Goal: Task Accomplishment & Management: Manage account settings

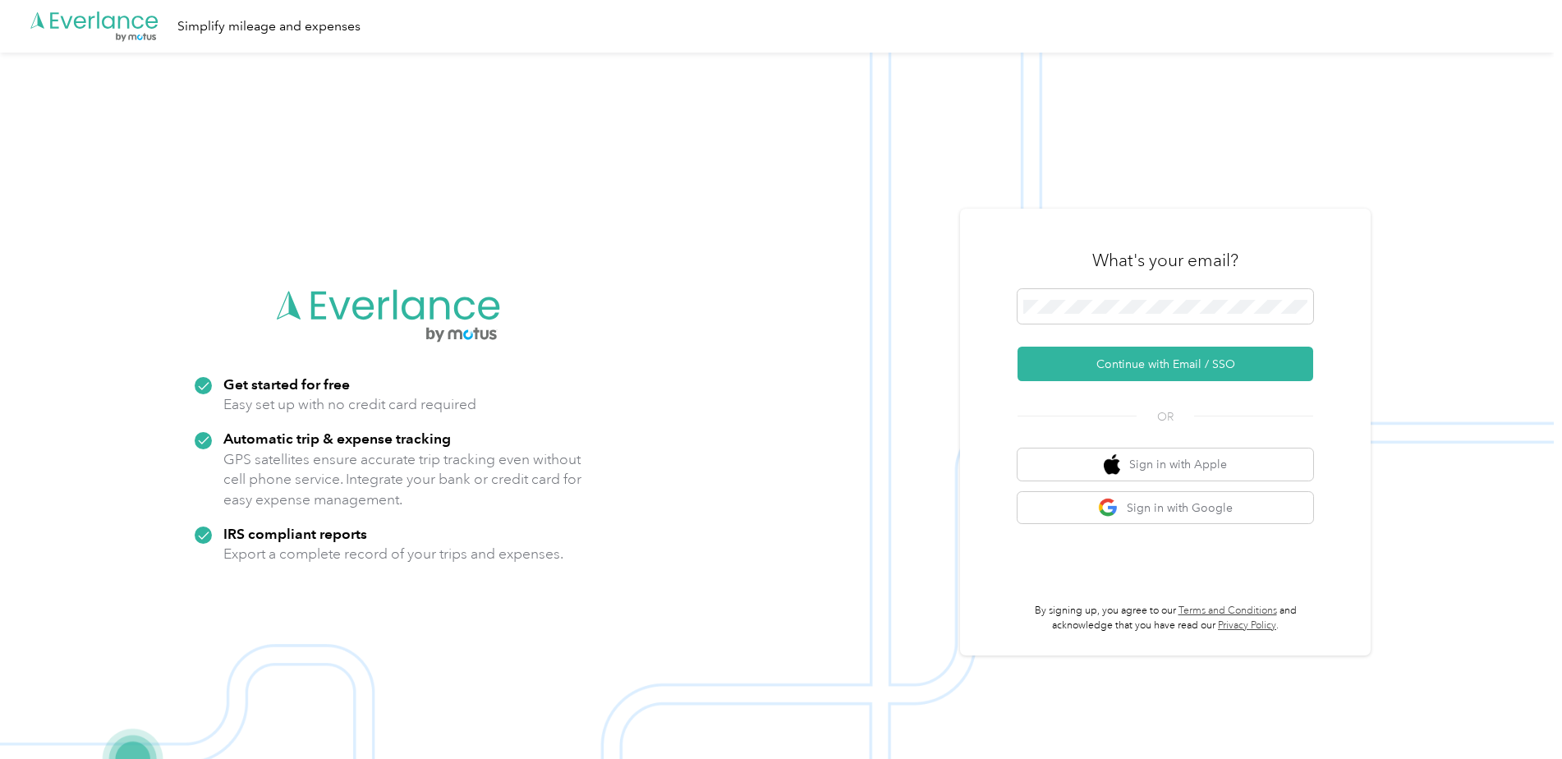
click at [1102, 366] on button "Continue with Email / SSO" at bounding box center [1165, 363] width 296 height 34
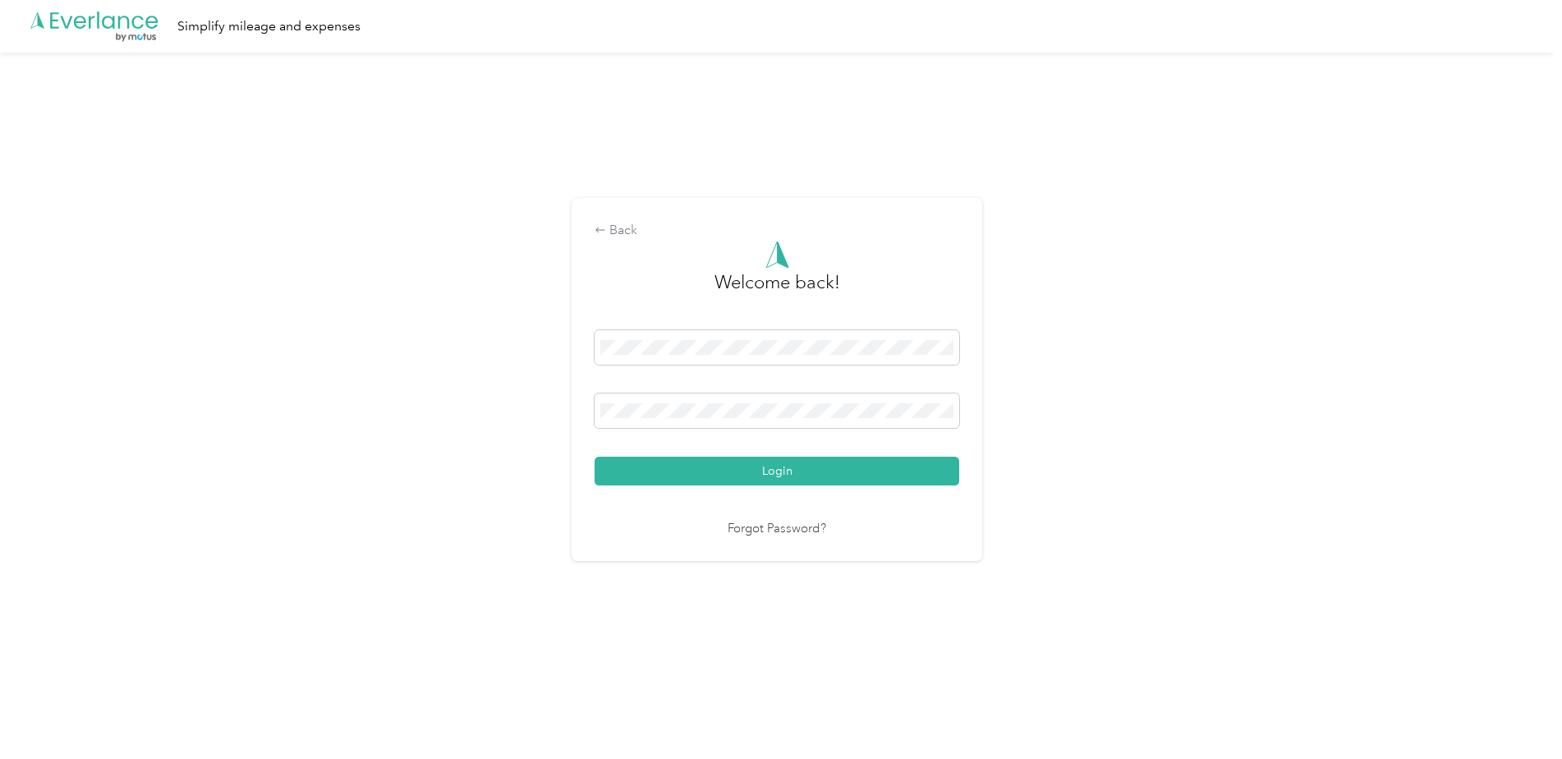
click at [898, 471] on button "Login" at bounding box center [776, 470] width 365 height 29
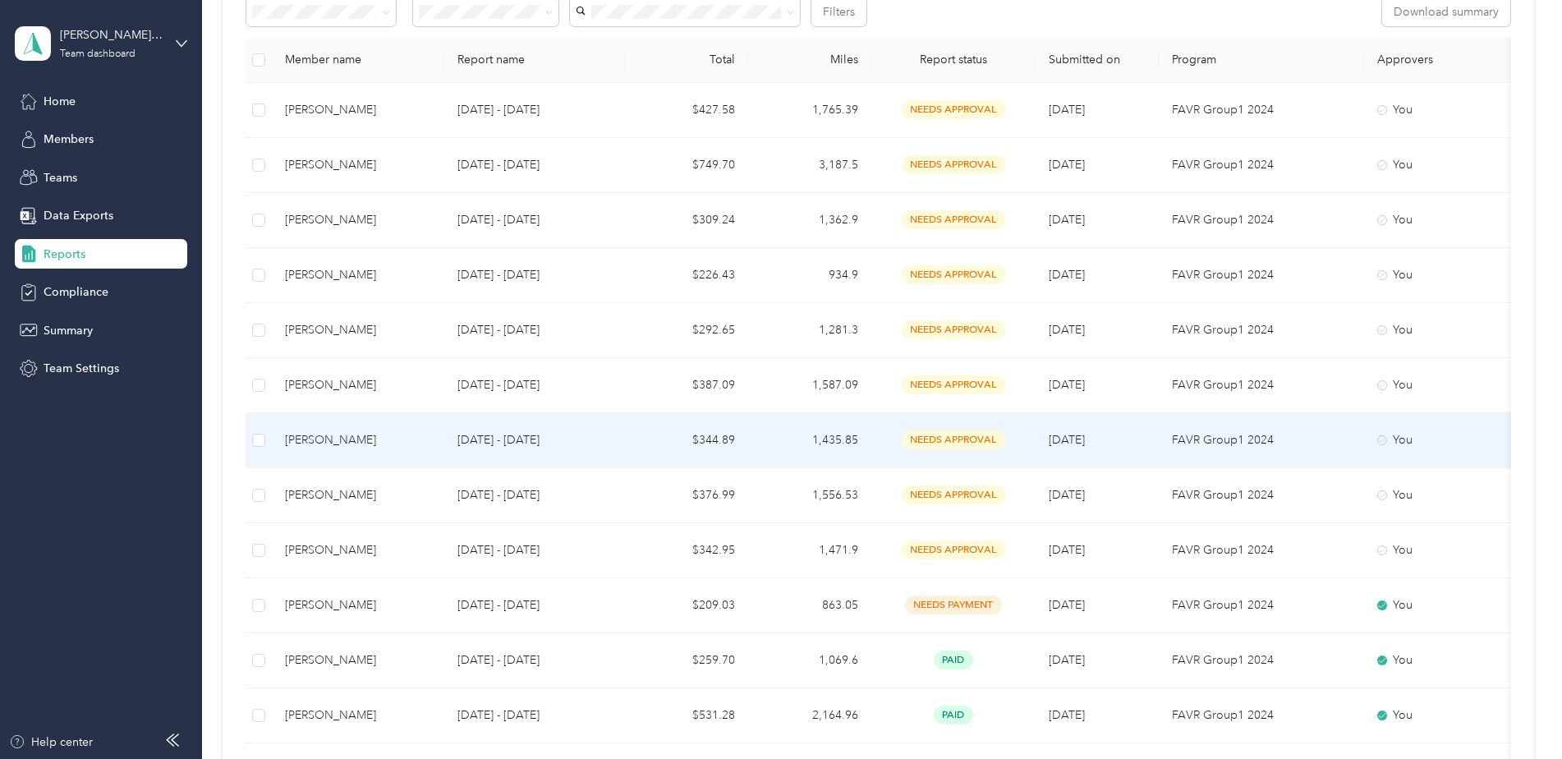
scroll to position [410, 0]
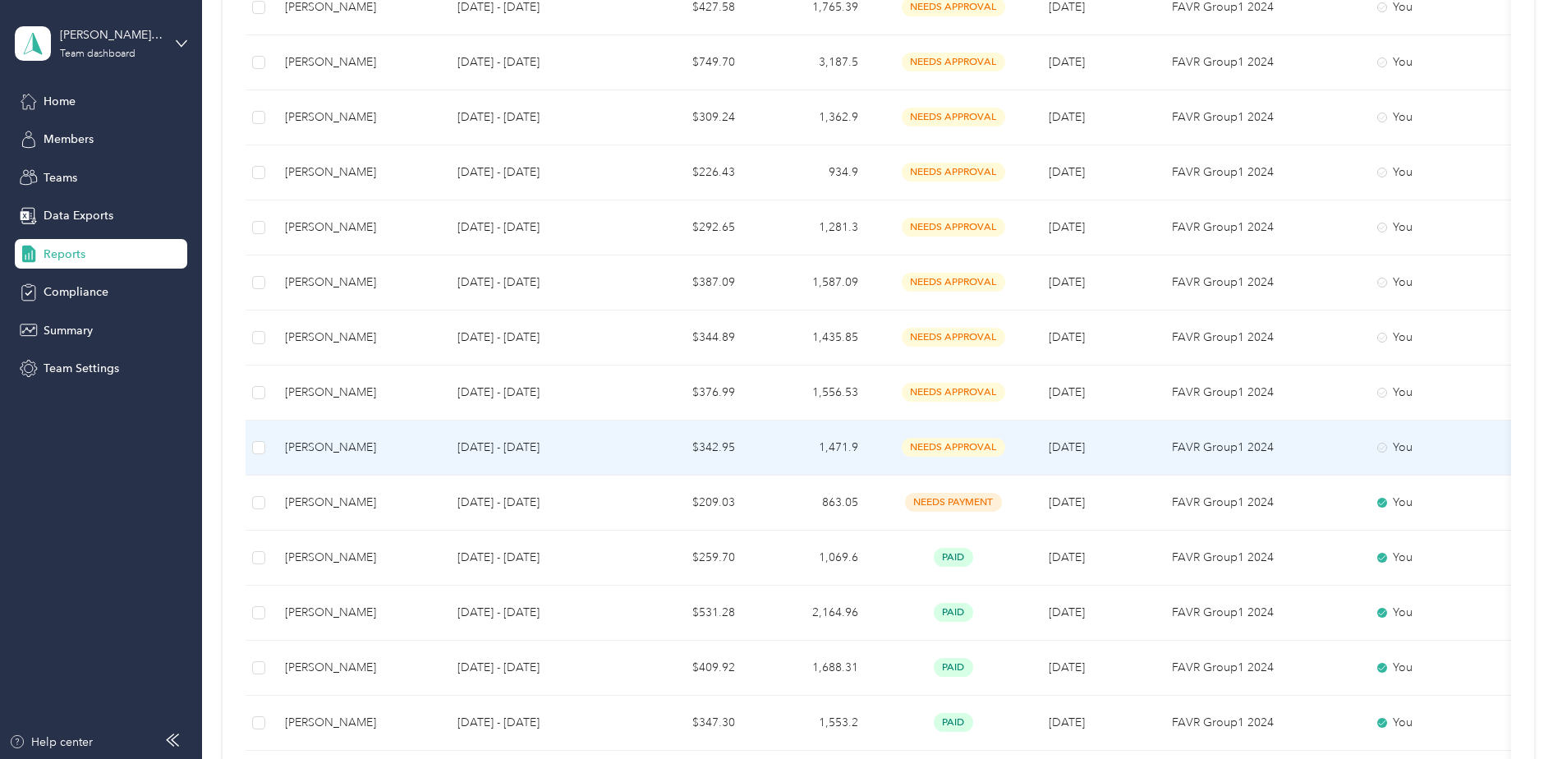
click at [521, 451] on p "[DATE] - [DATE]" at bounding box center [534, 447] width 154 height 18
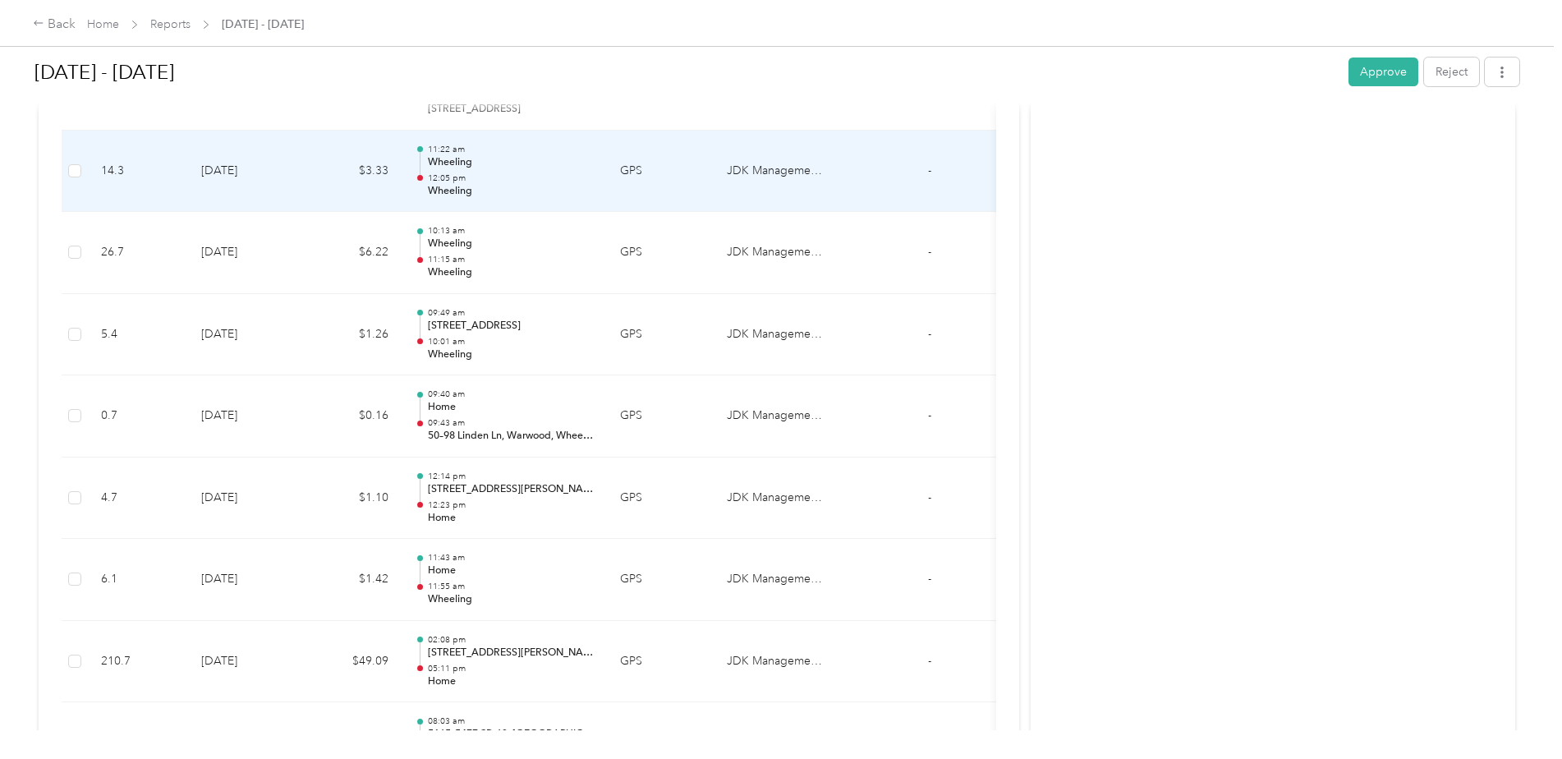
scroll to position [4598, 0]
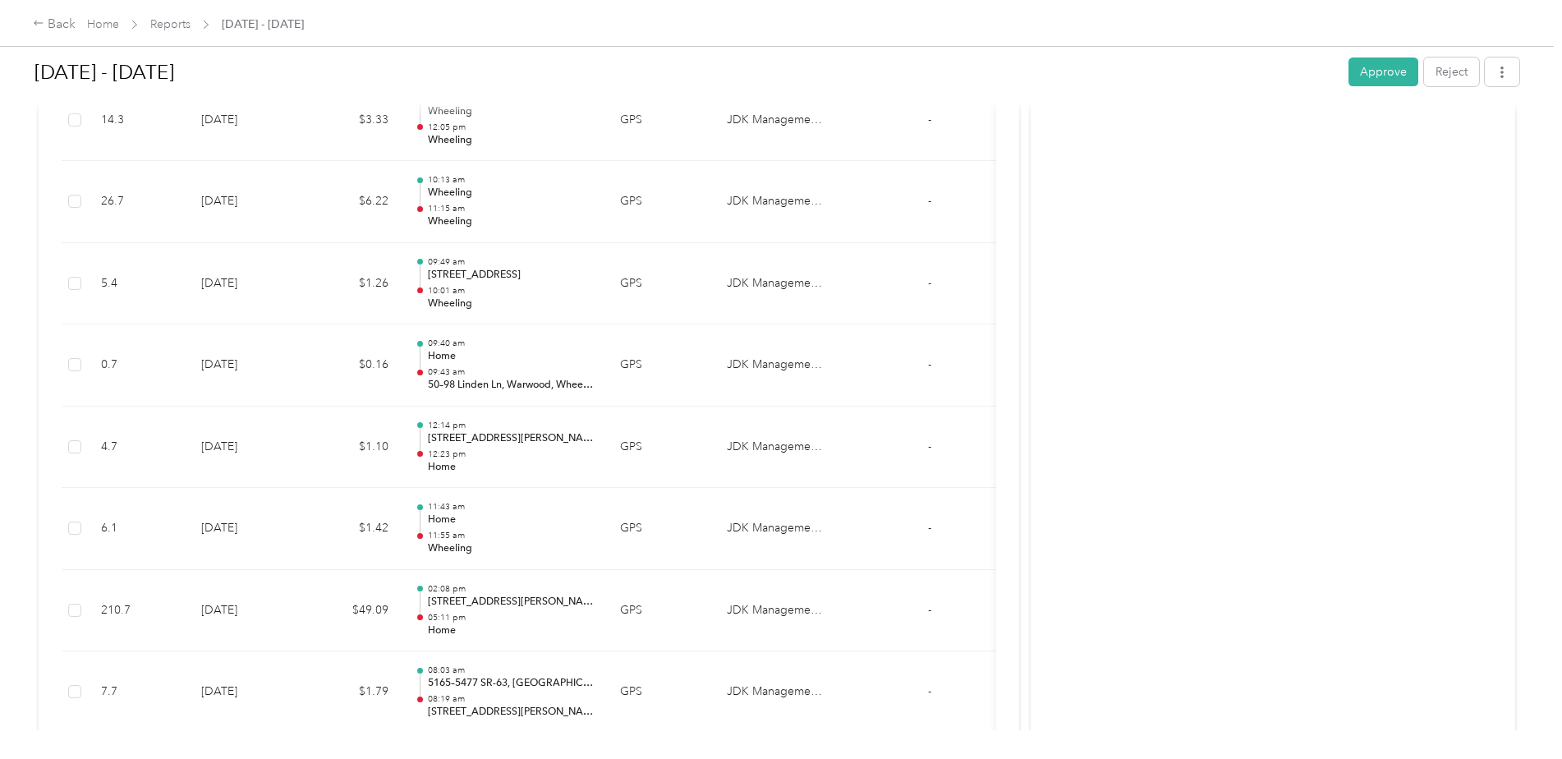
click at [1374, 62] on button "Approve" at bounding box center [1383, 71] width 70 height 29
click at [174, 28] on link "Reports" at bounding box center [170, 24] width 40 height 14
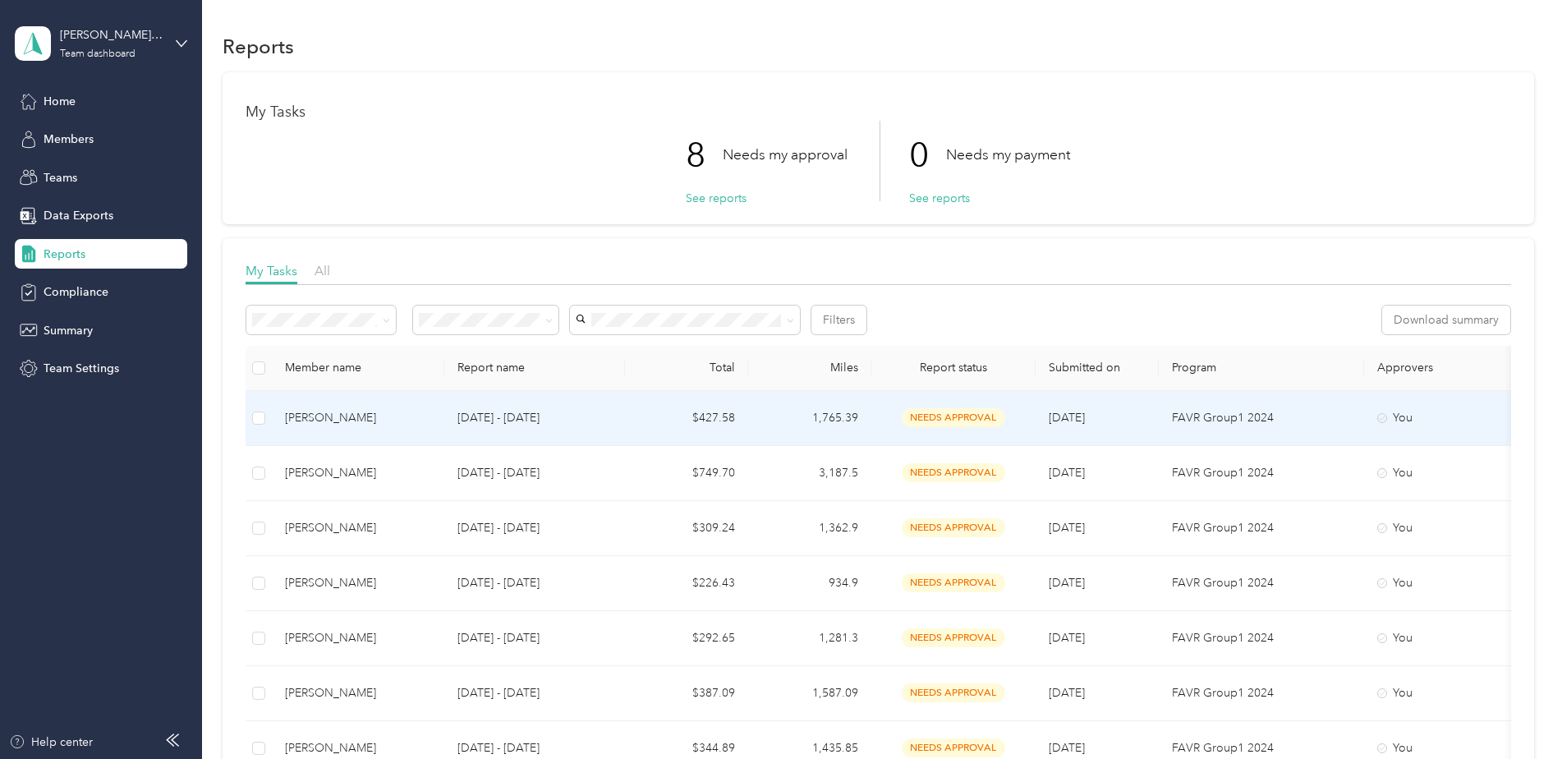
click at [736, 420] on td "$427.58" at bounding box center [686, 418] width 123 height 55
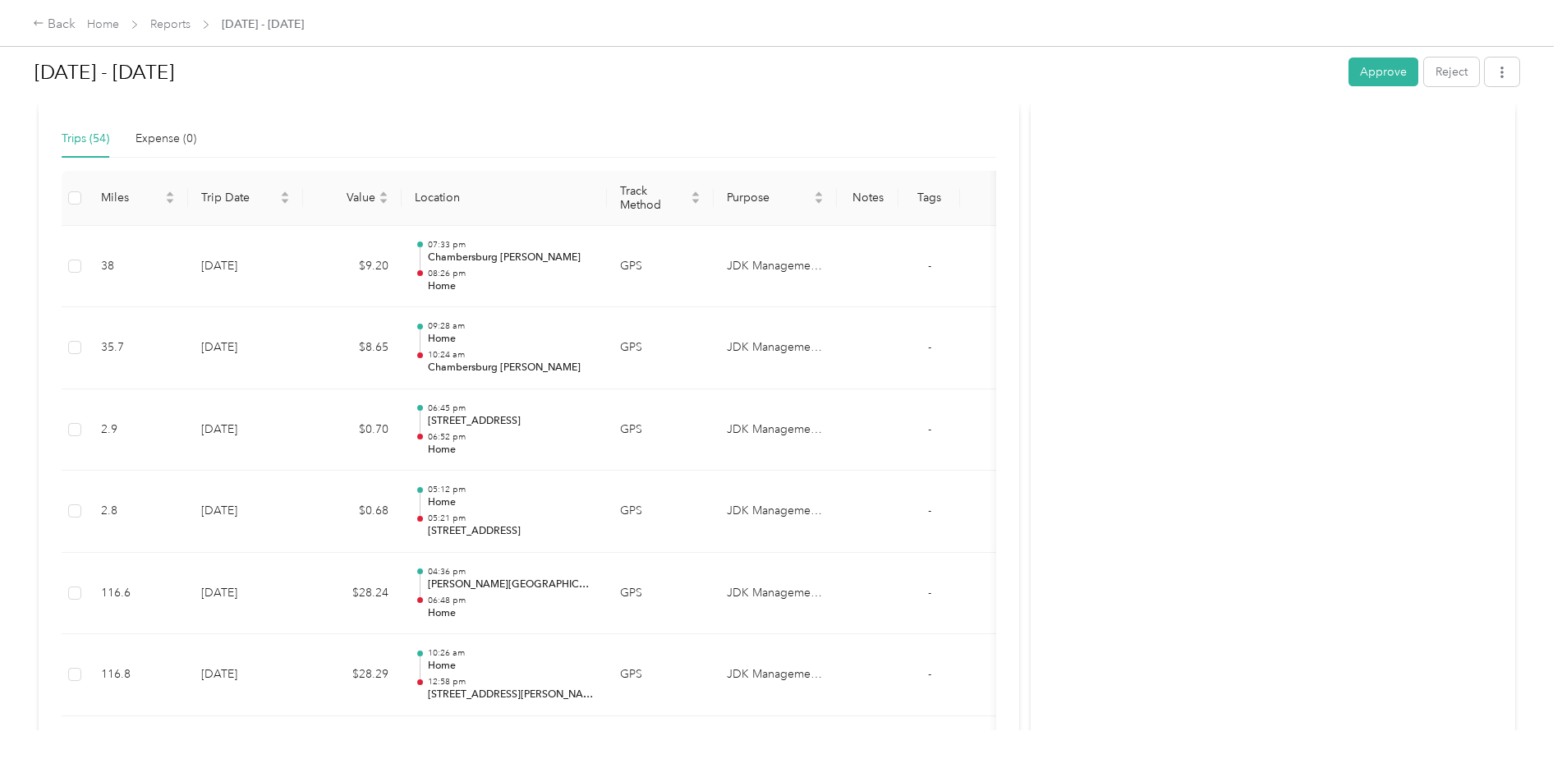
scroll to position [164, 0]
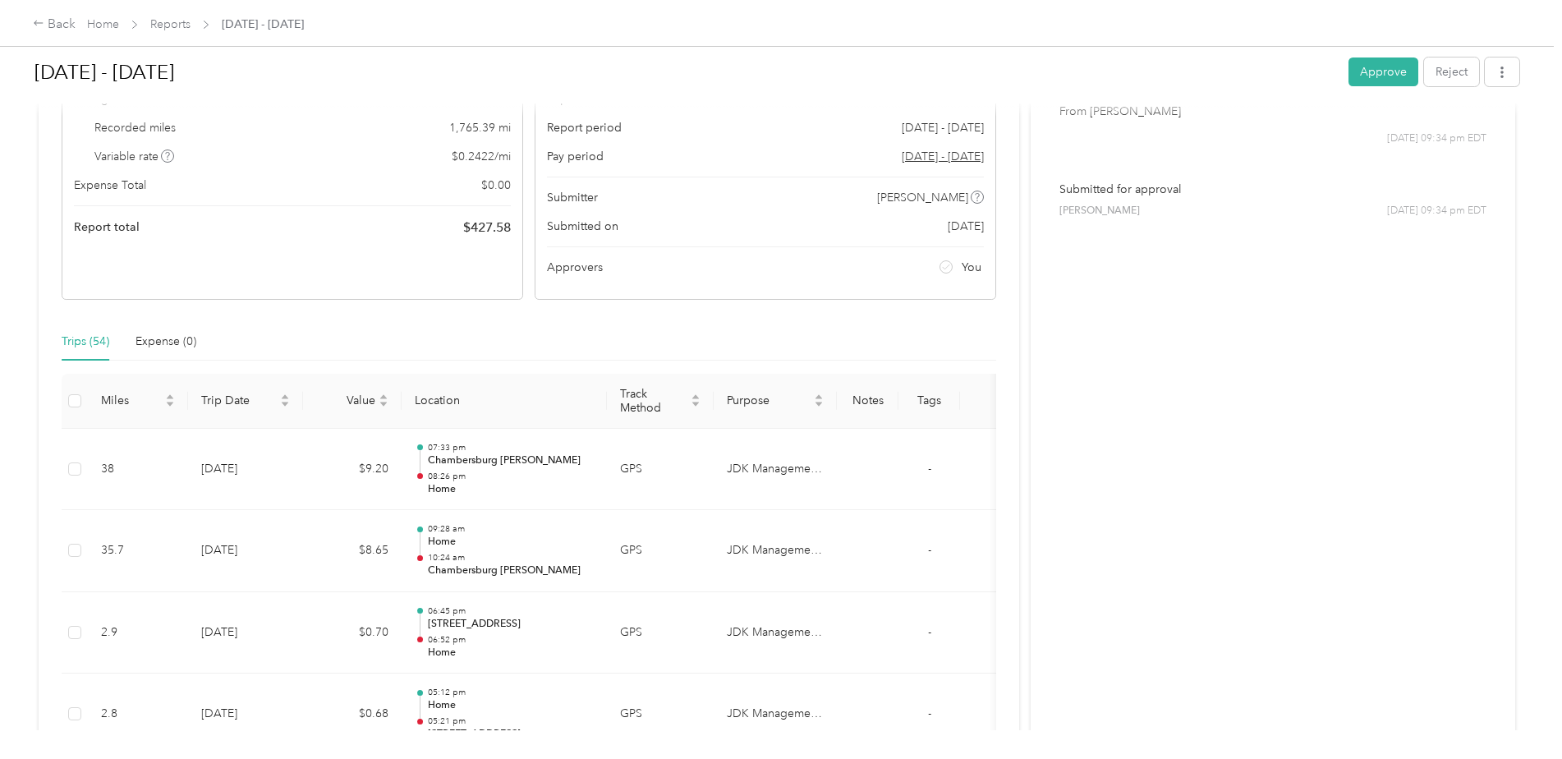
click at [1375, 63] on button "Approve" at bounding box center [1383, 71] width 70 height 29
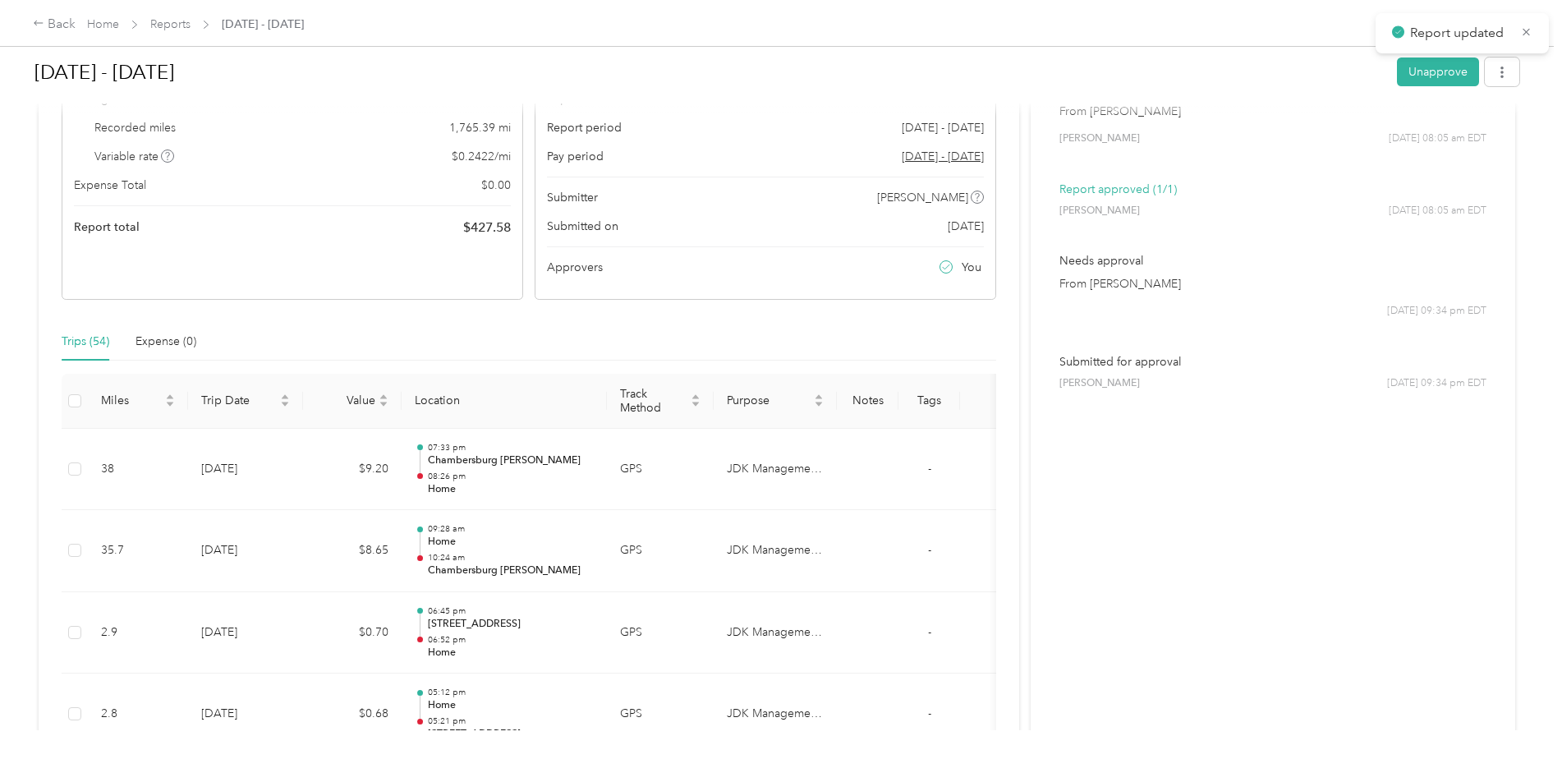
click at [169, 31] on link "Reports" at bounding box center [170, 24] width 40 height 14
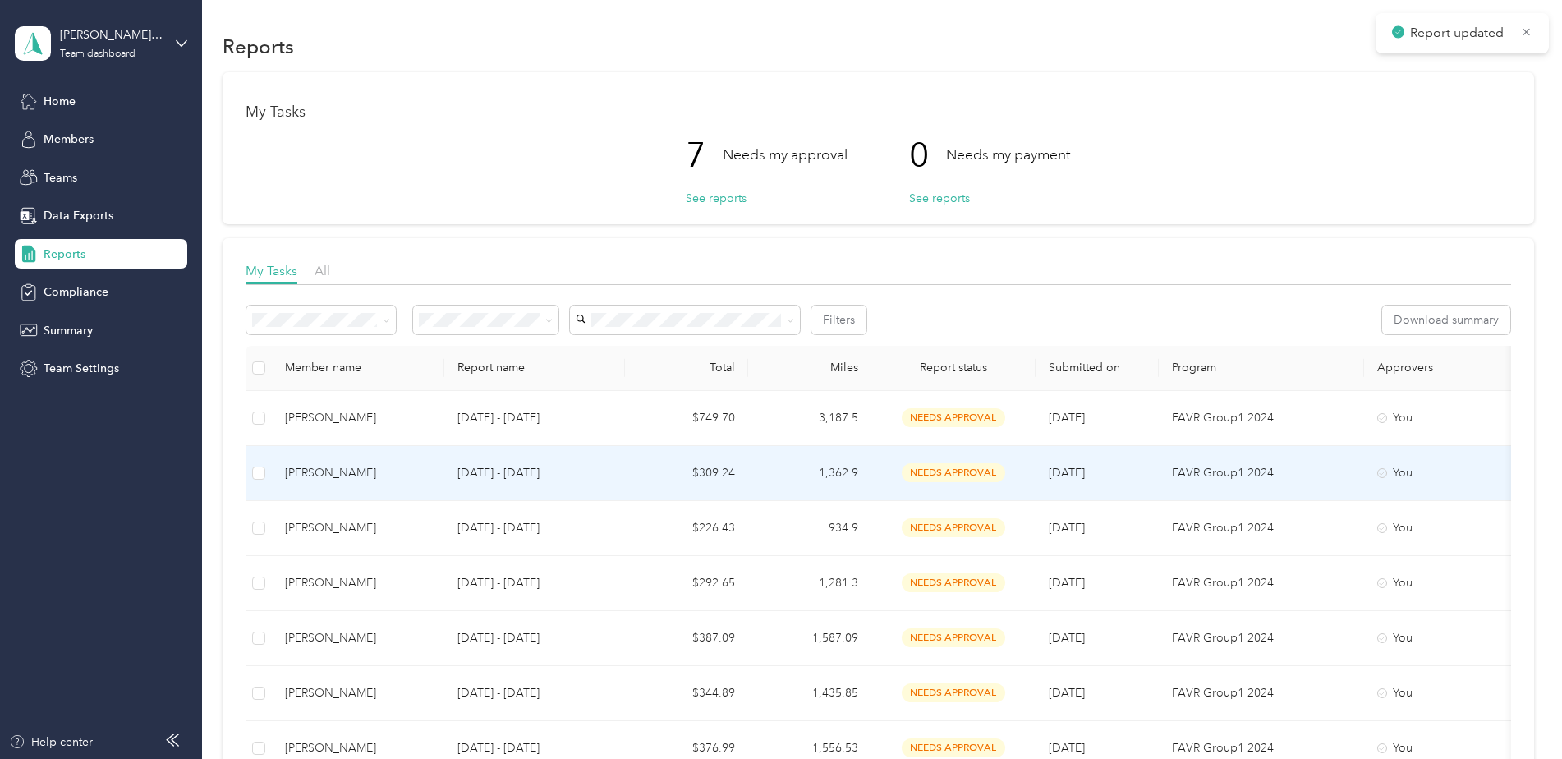
click at [422, 462] on td "[PERSON_NAME]" at bounding box center [358, 473] width 172 height 55
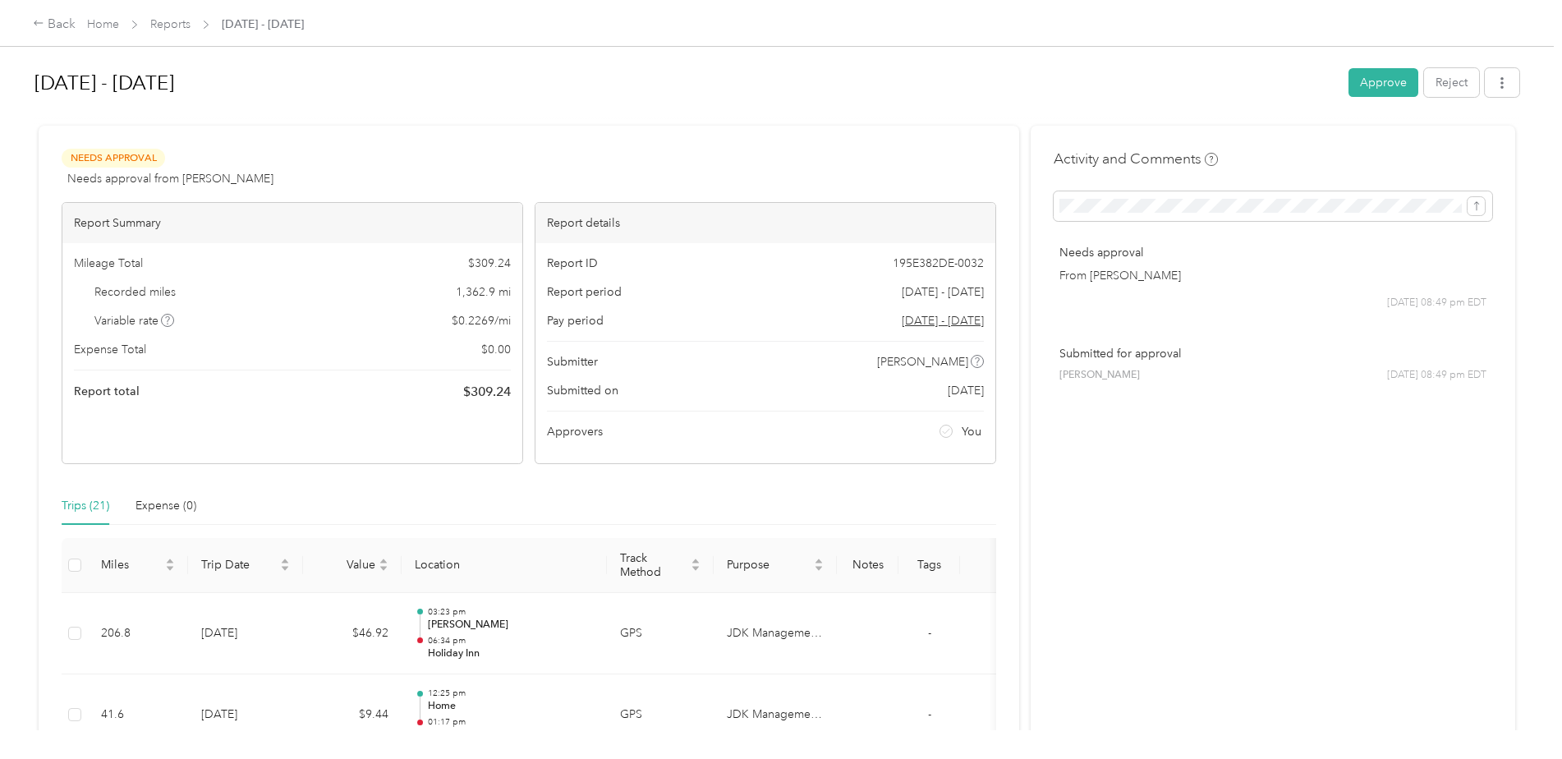
click at [1380, 79] on button "Approve" at bounding box center [1383, 82] width 70 height 29
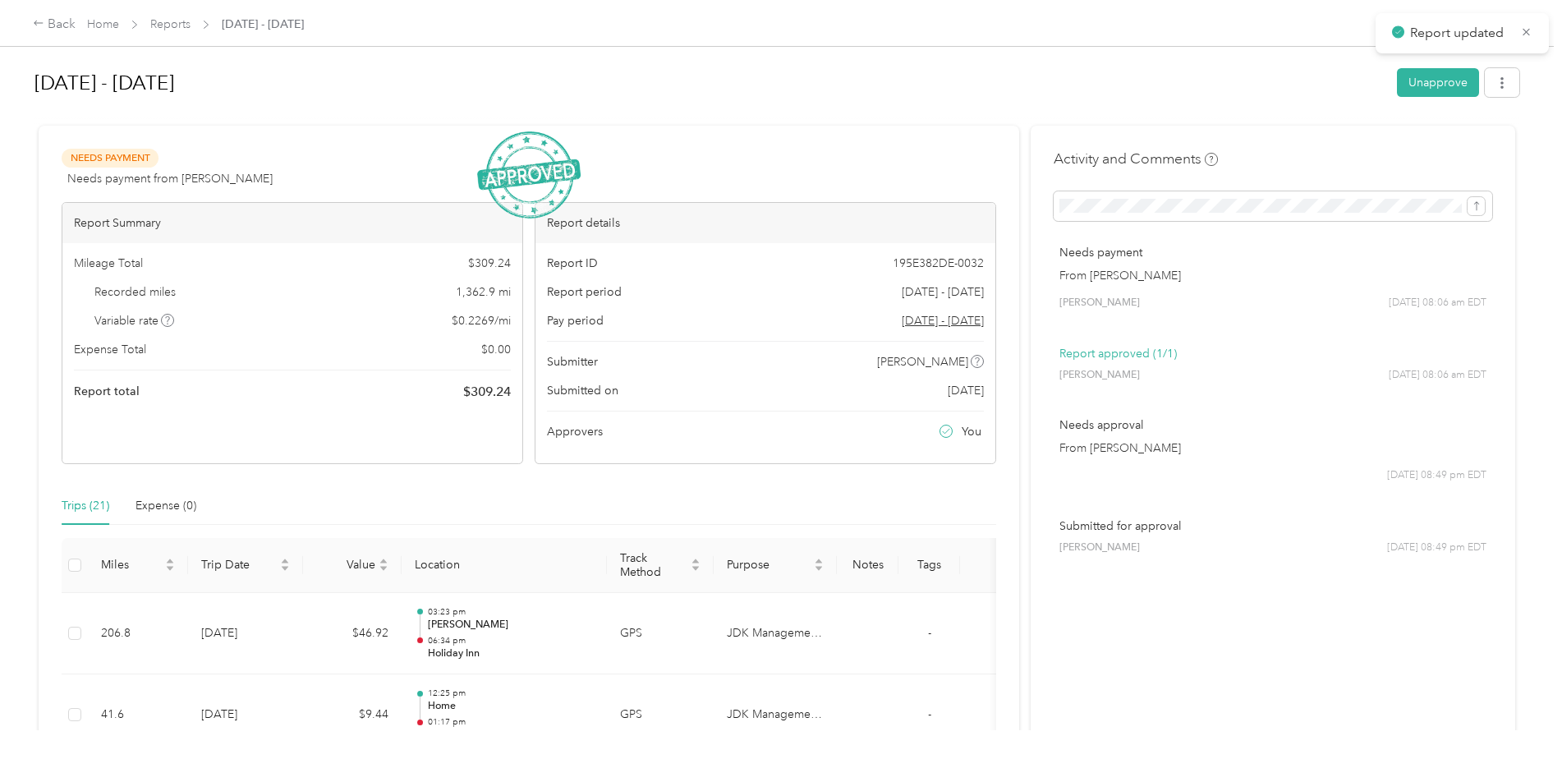
click at [169, 26] on link "Reports" at bounding box center [170, 24] width 40 height 14
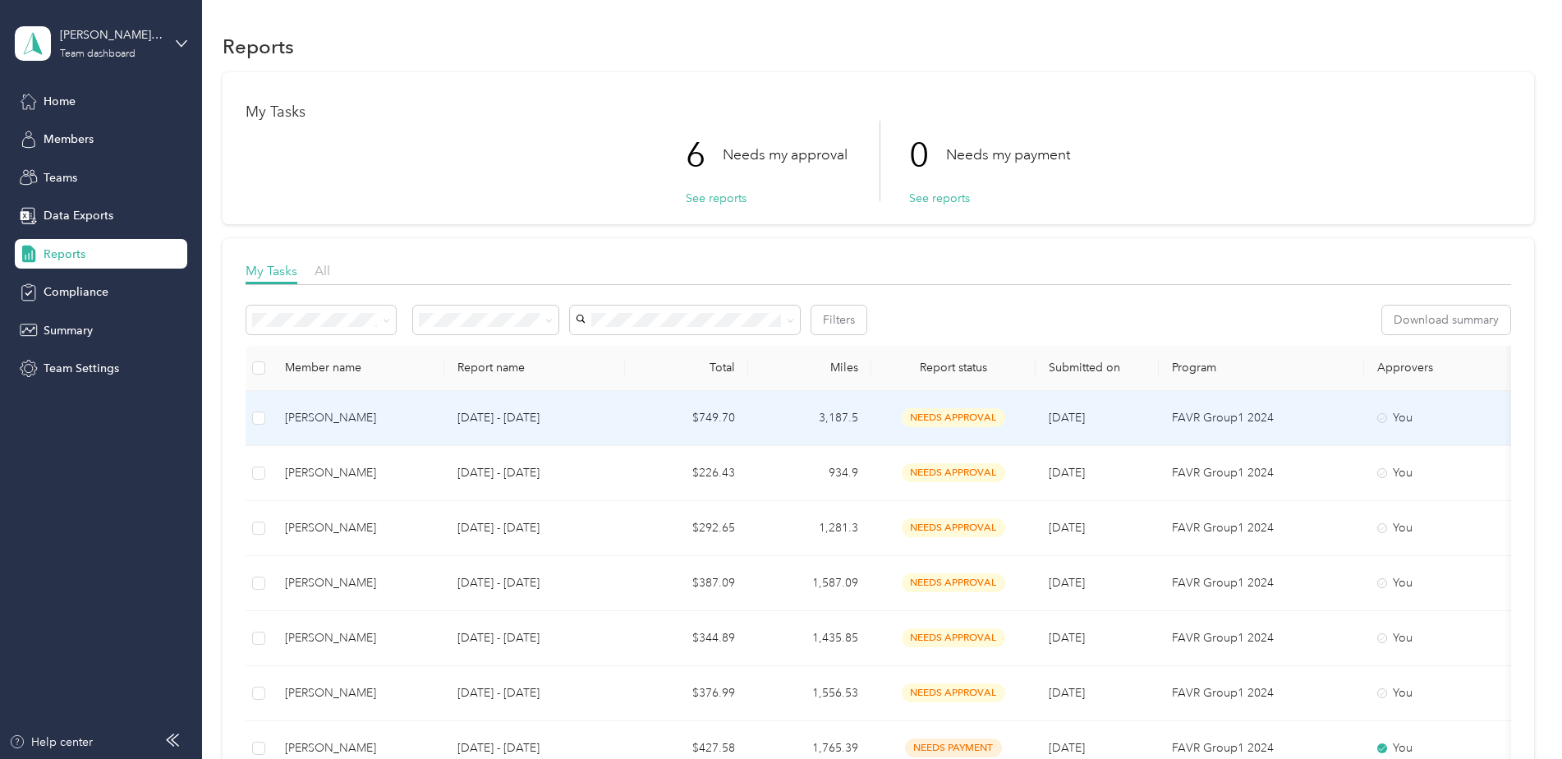
click at [676, 417] on td "$749.70" at bounding box center [686, 418] width 123 height 55
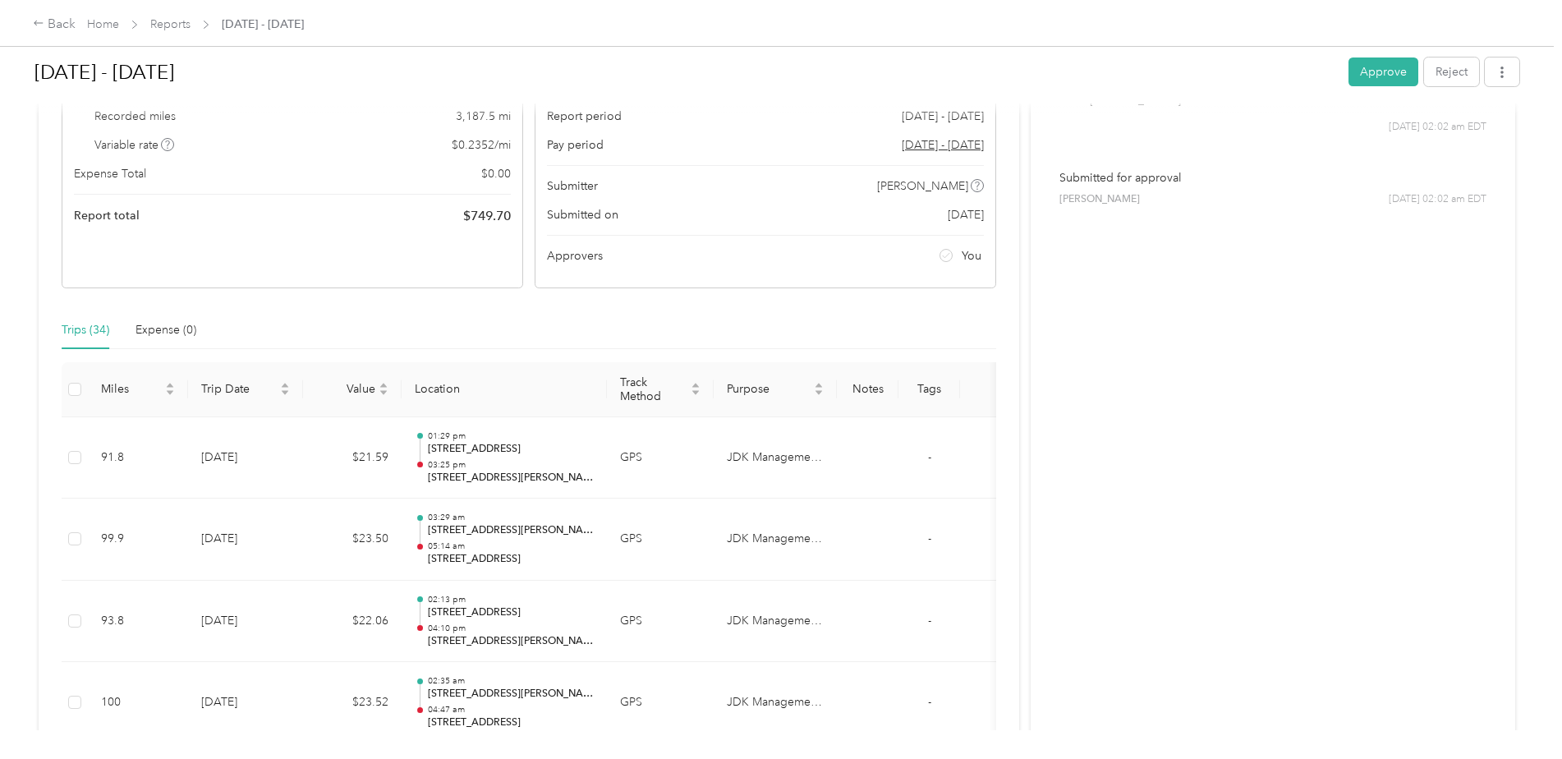
scroll to position [82, 0]
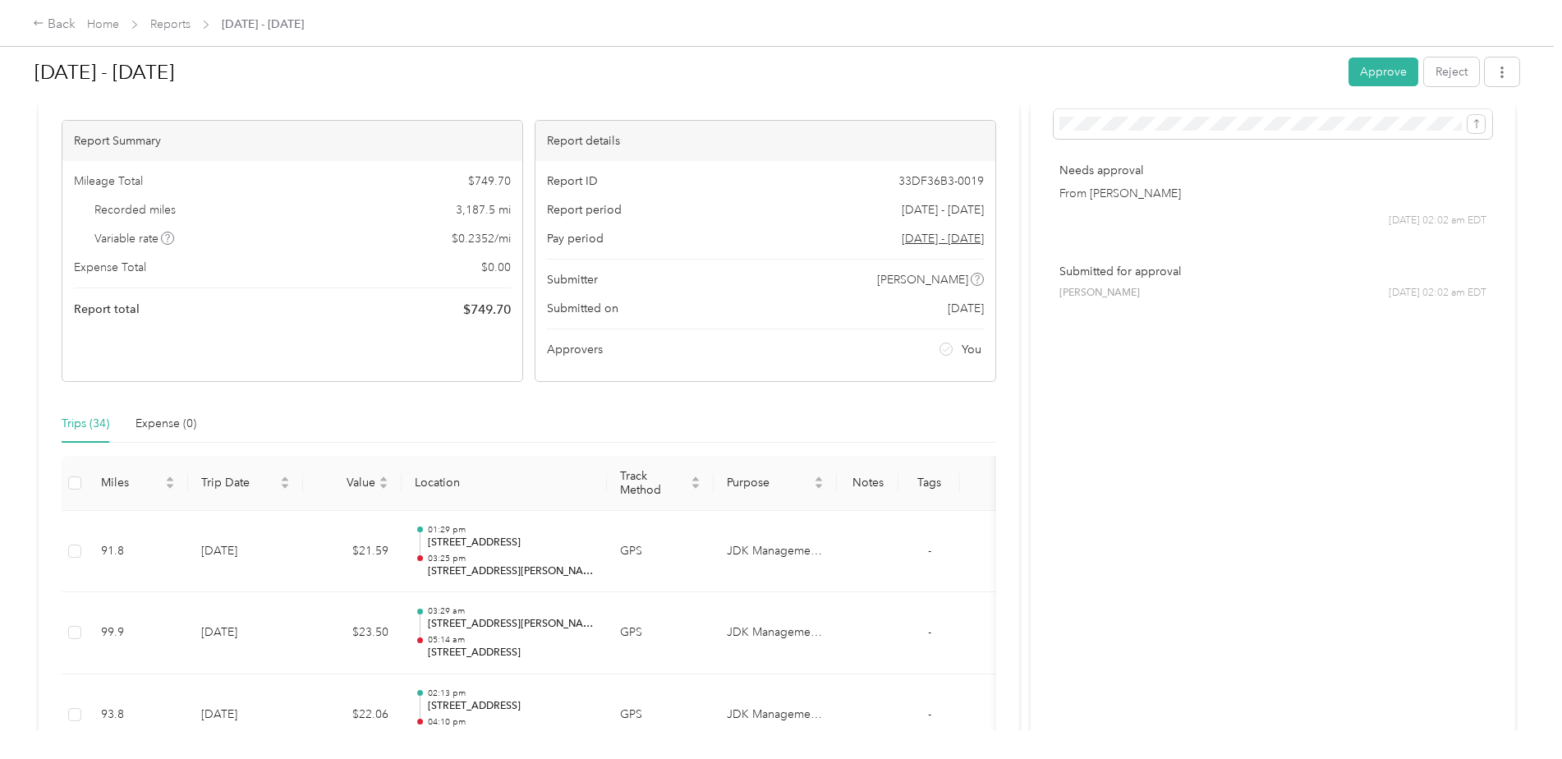
click at [1384, 63] on button "Approve" at bounding box center [1383, 71] width 70 height 29
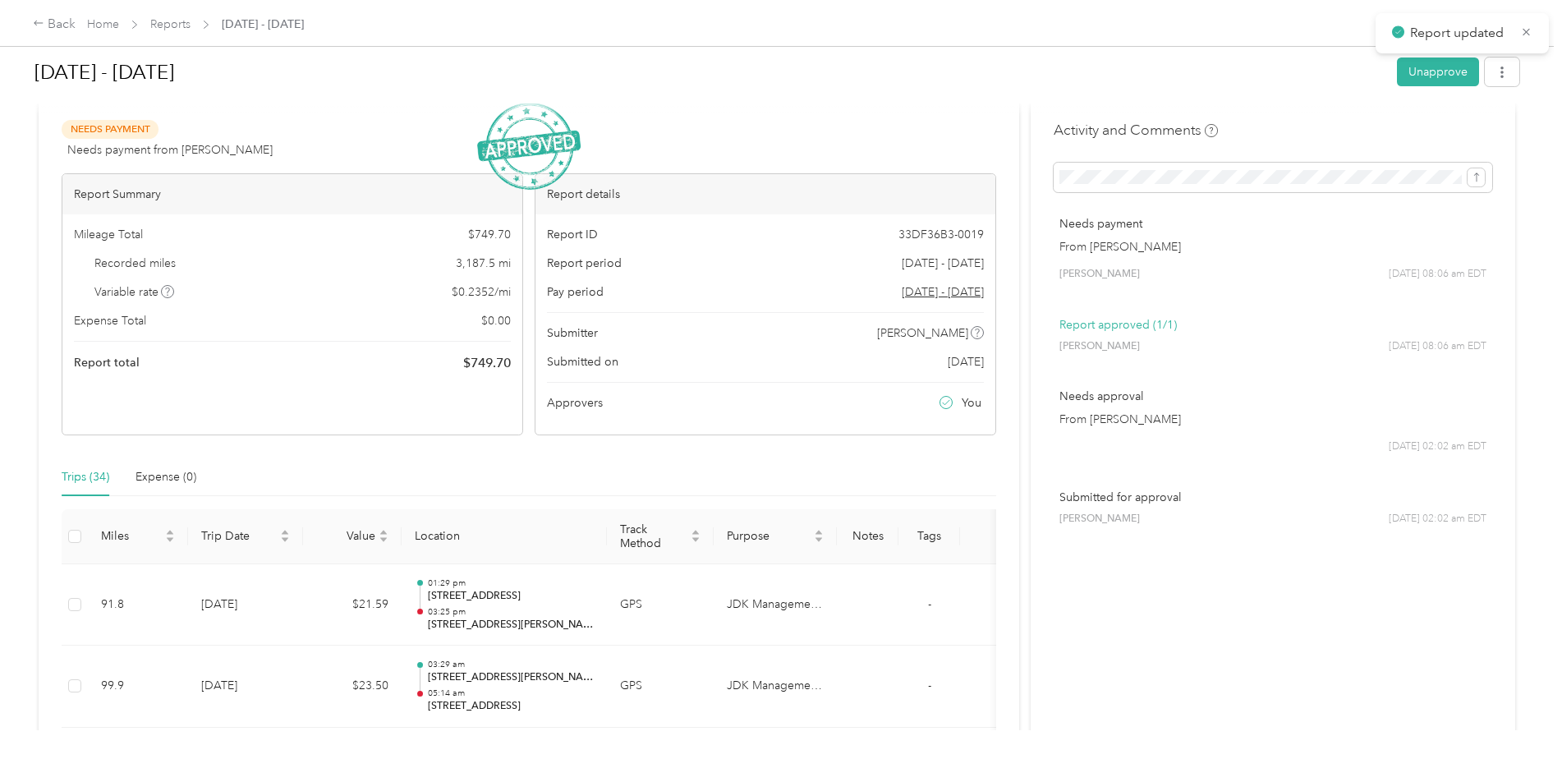
scroll to position [0, 0]
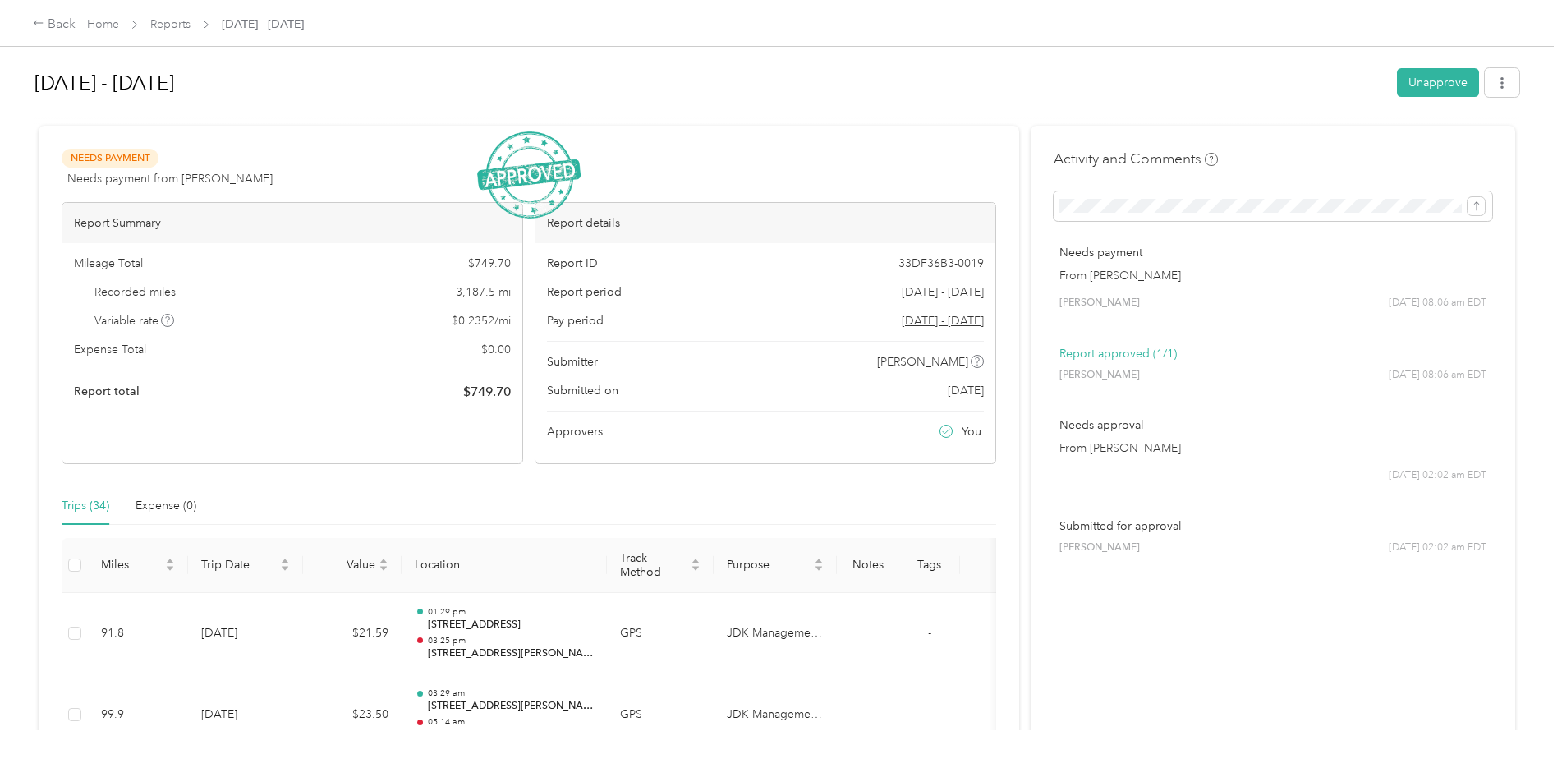
click at [186, 26] on link "Reports" at bounding box center [170, 24] width 40 height 14
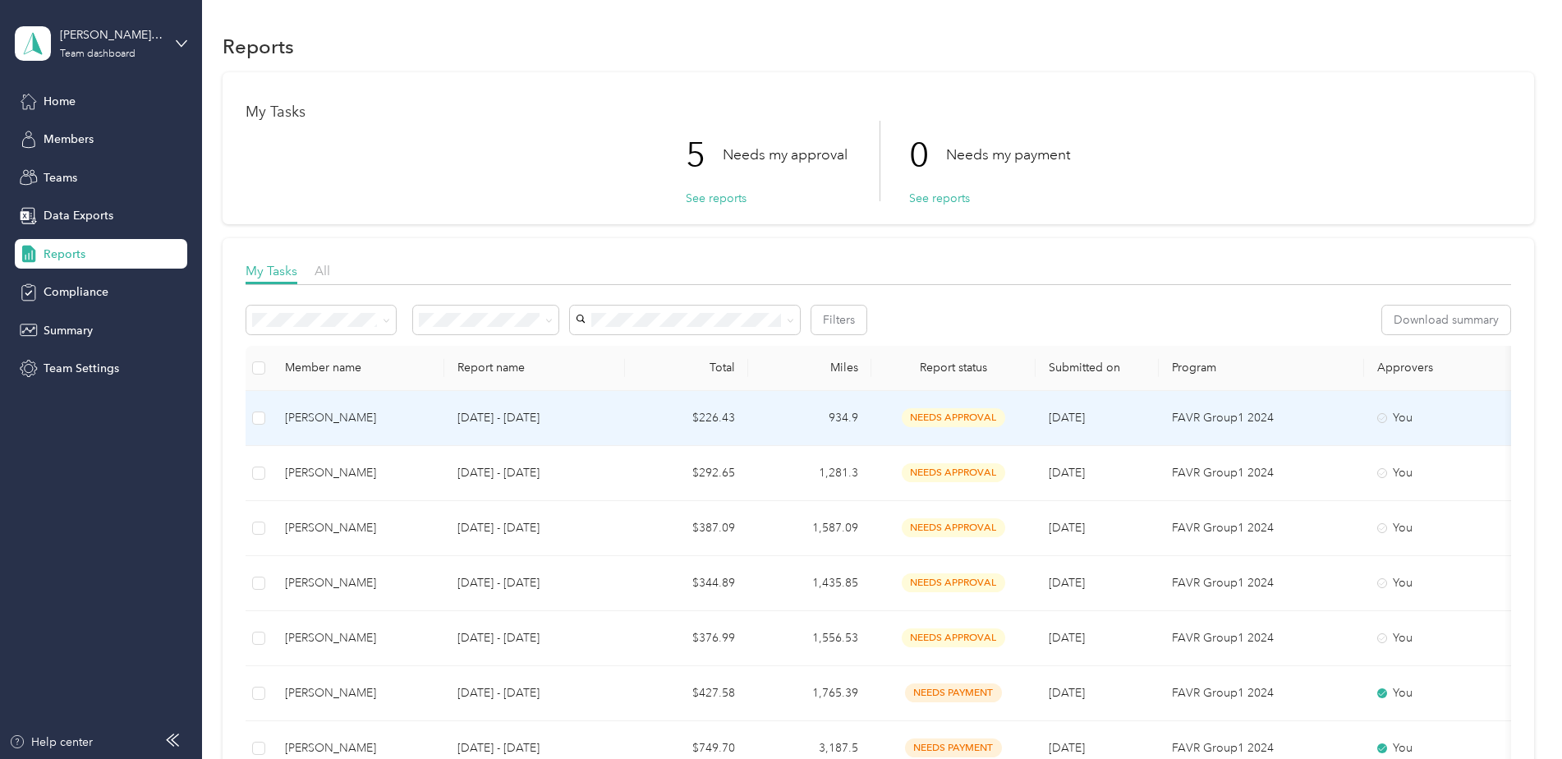
click at [531, 415] on p "[DATE] - [DATE]" at bounding box center [534, 418] width 154 height 18
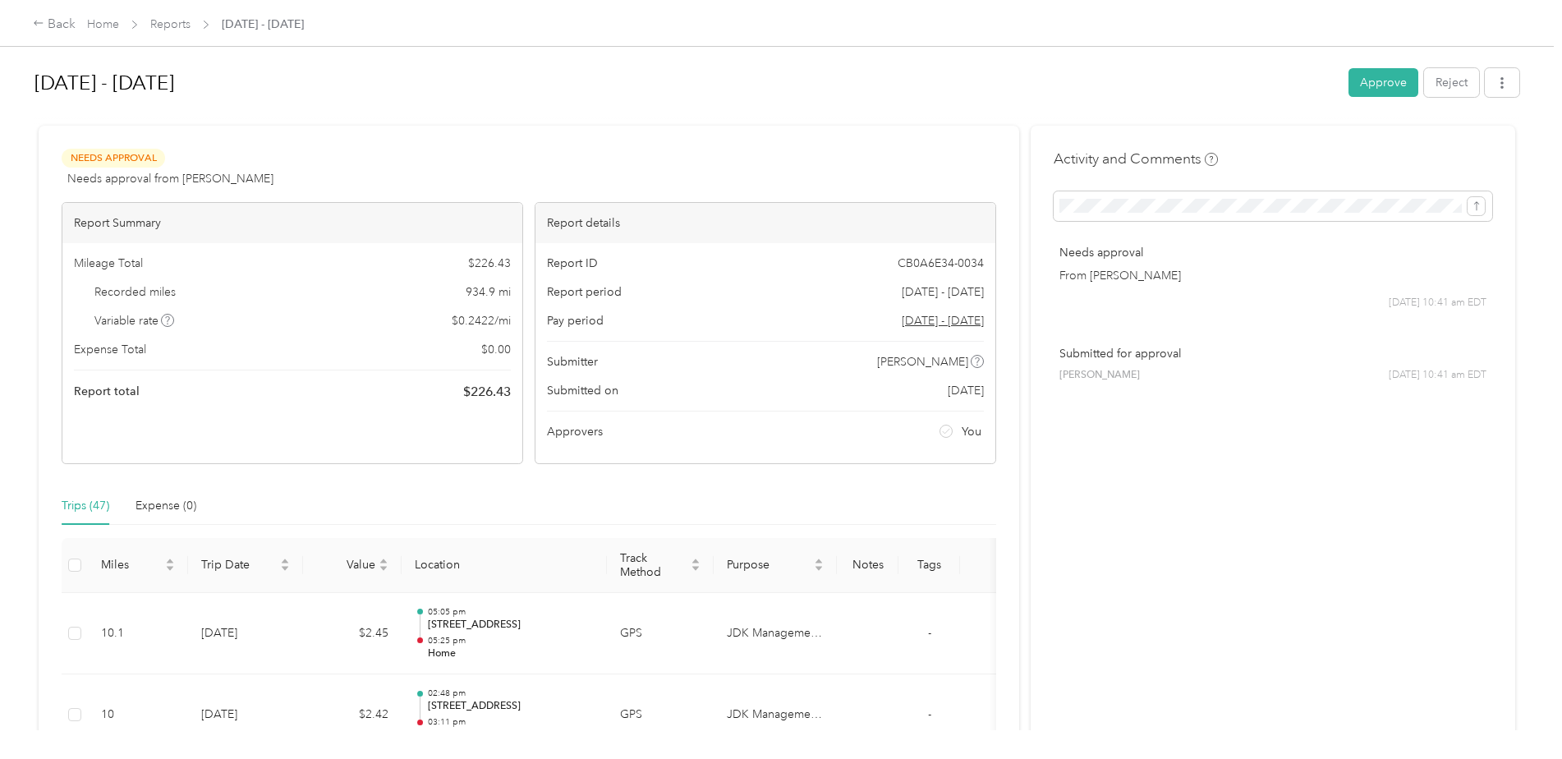
click at [173, 25] on link "Reports" at bounding box center [170, 24] width 40 height 14
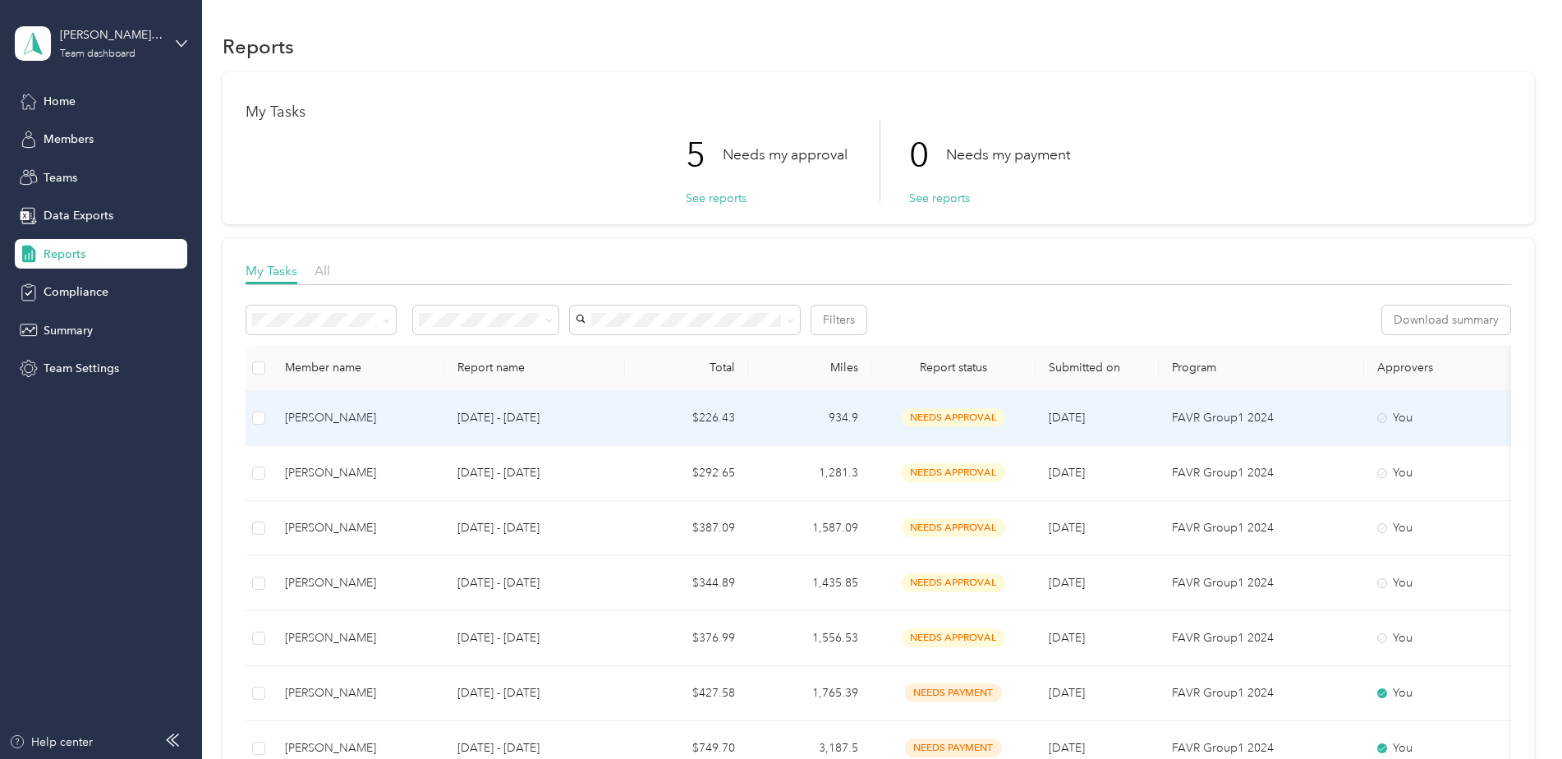
click at [362, 407] on td "[PERSON_NAME]" at bounding box center [358, 418] width 172 height 55
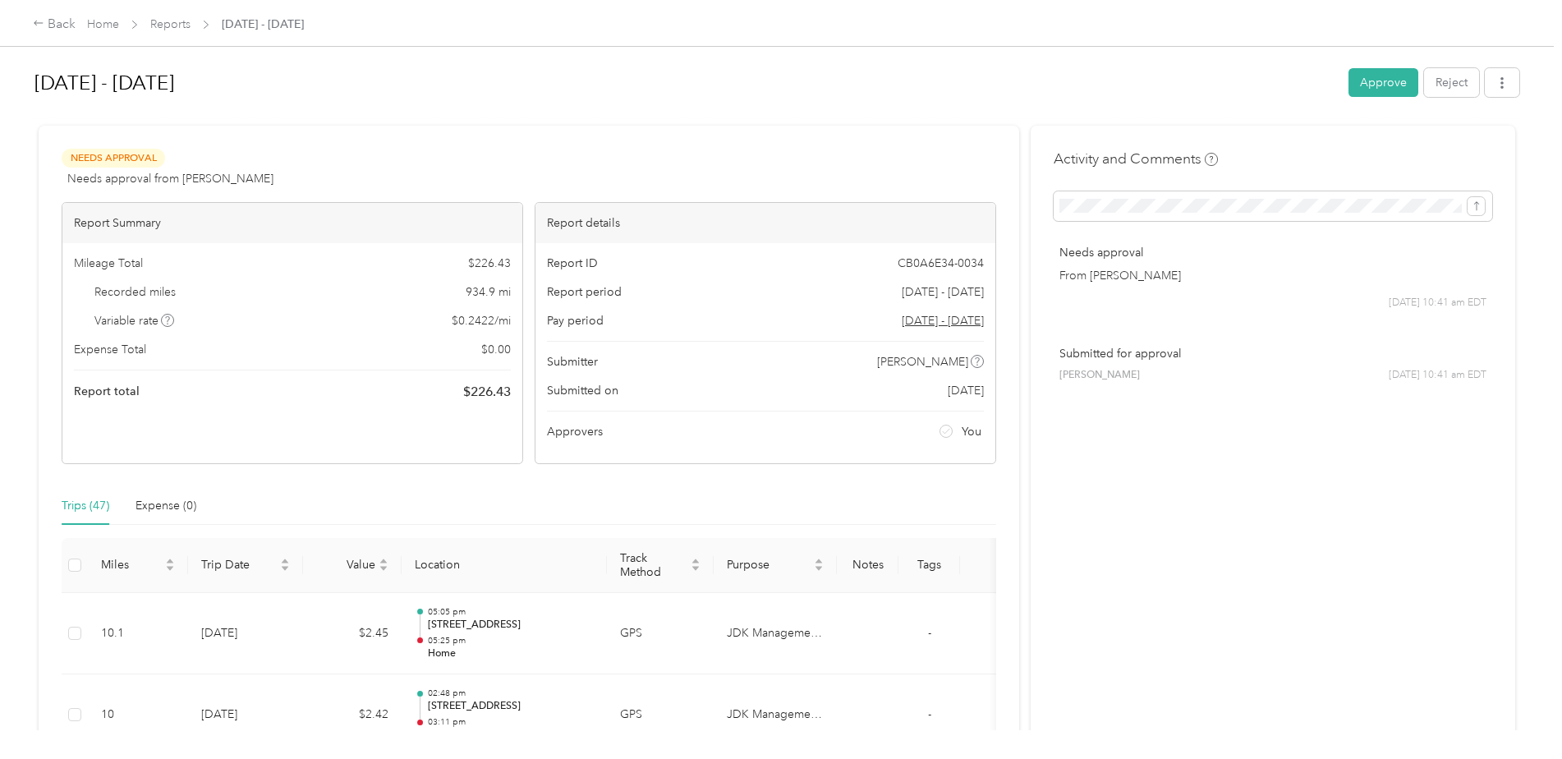
click at [1381, 85] on button "Approve" at bounding box center [1383, 82] width 70 height 29
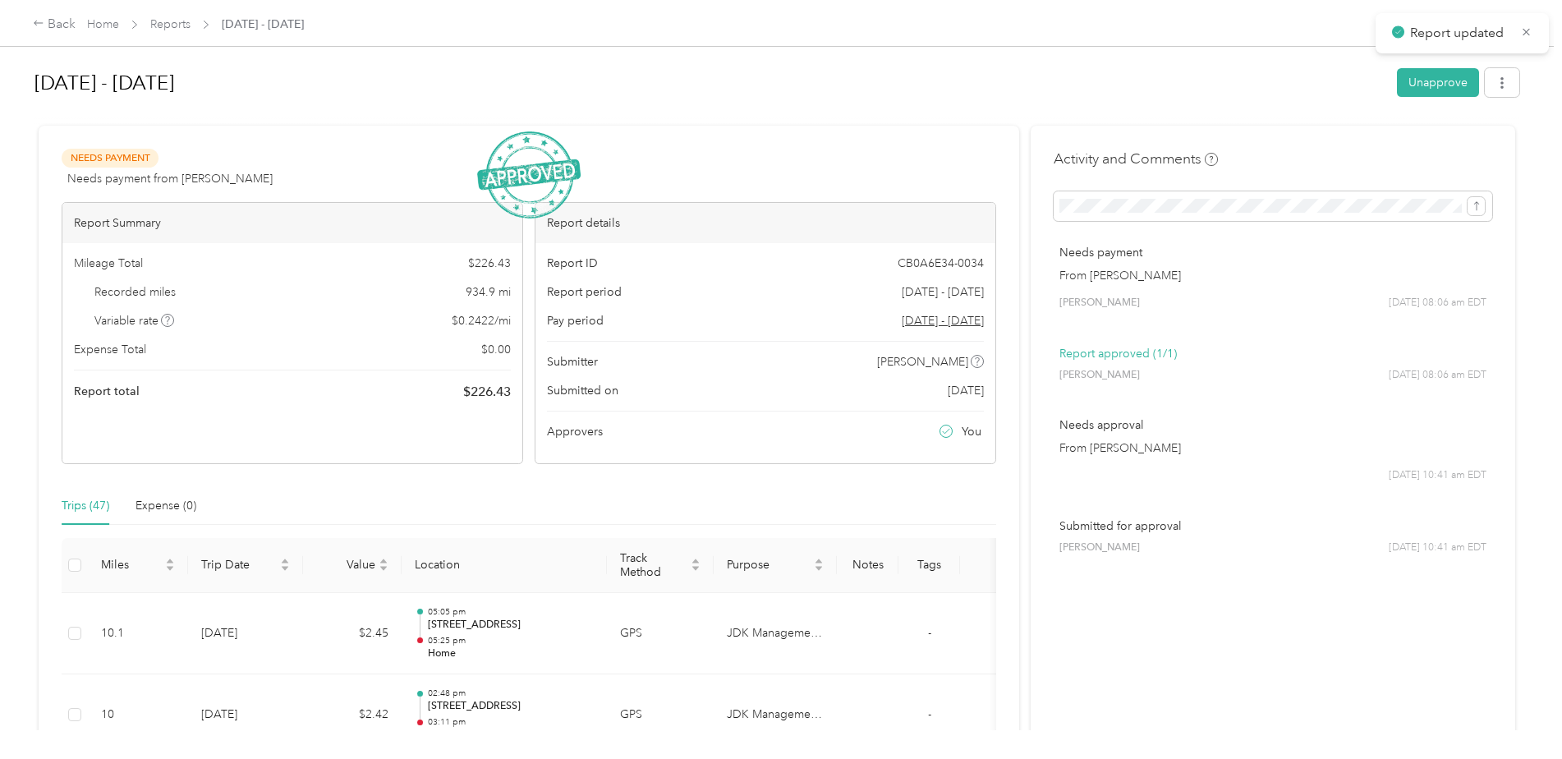
click at [181, 25] on link "Reports" at bounding box center [170, 24] width 40 height 14
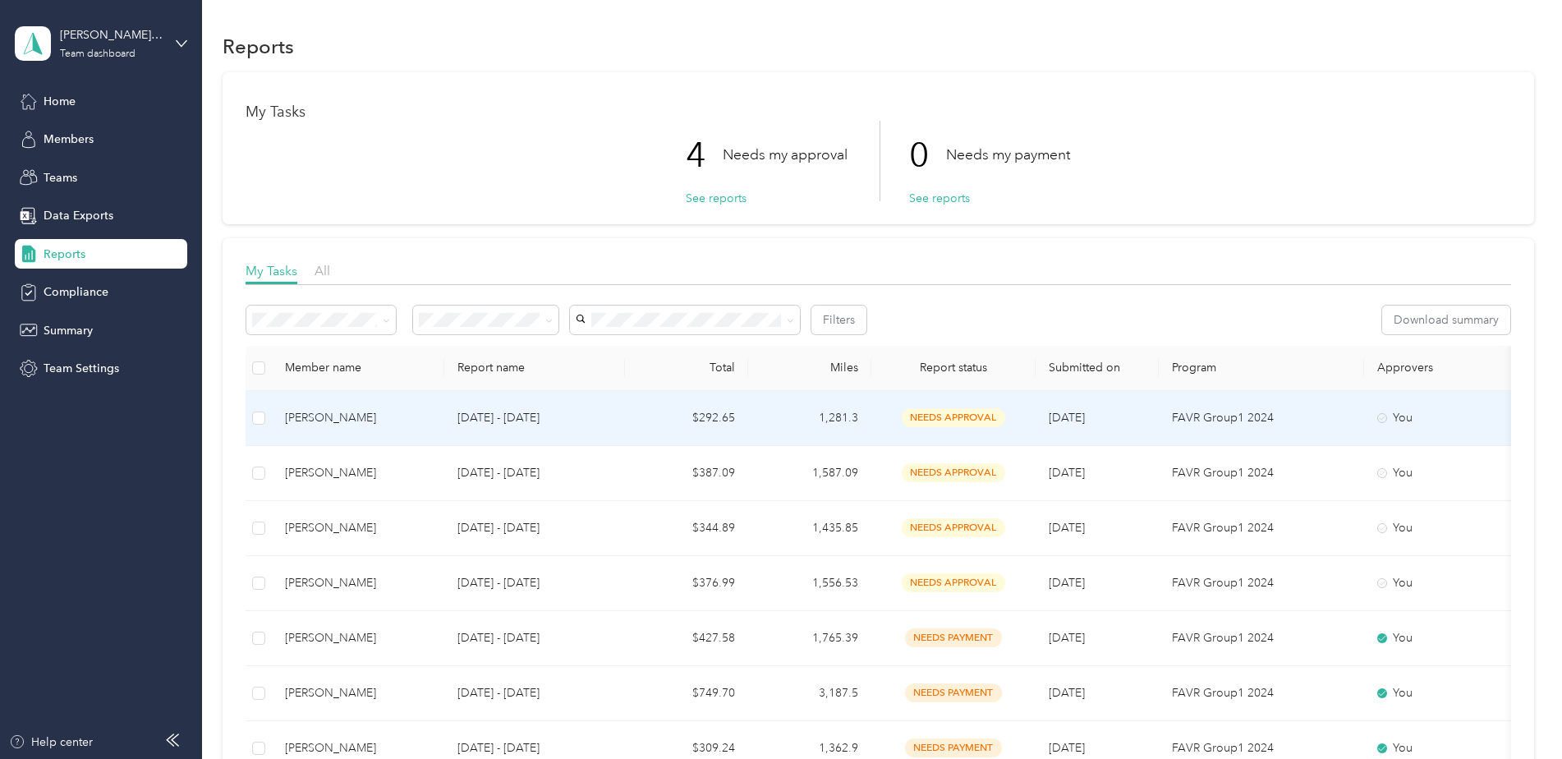
click at [606, 423] on p "[DATE] - [DATE]" at bounding box center [534, 418] width 154 height 18
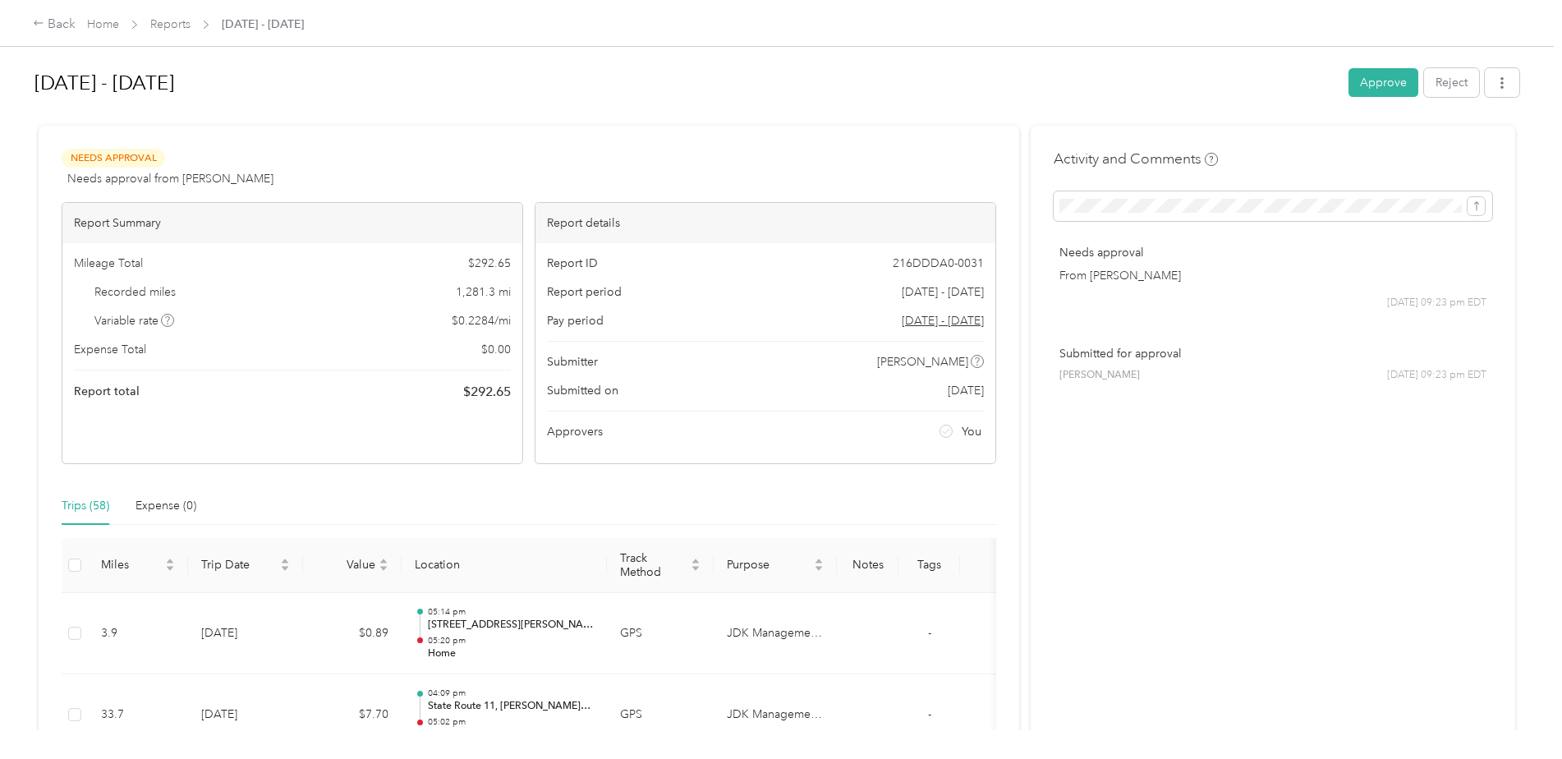
click at [1387, 84] on button "Approve" at bounding box center [1383, 82] width 70 height 29
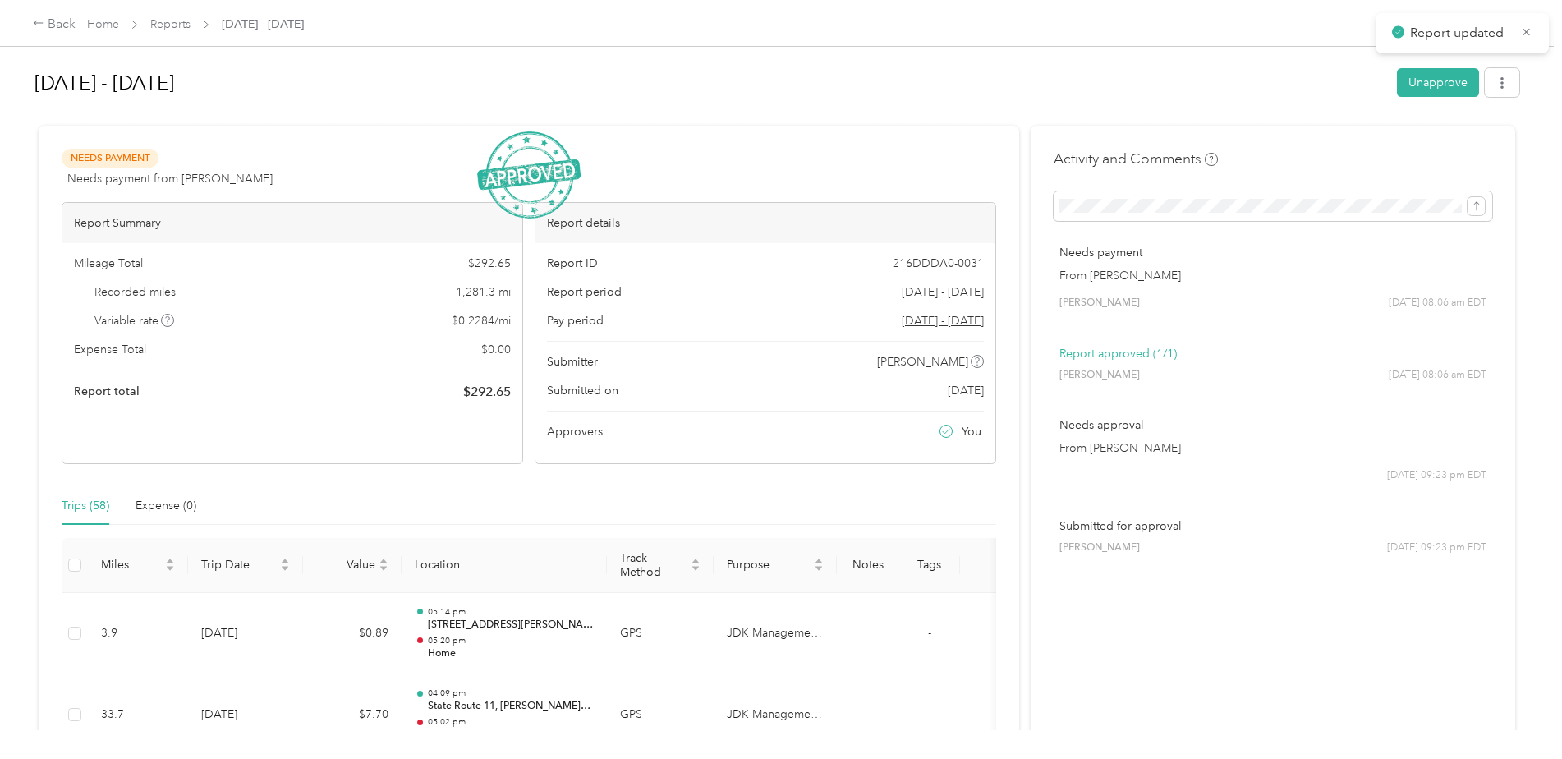
click at [158, 19] on link "Reports" at bounding box center [170, 24] width 40 height 14
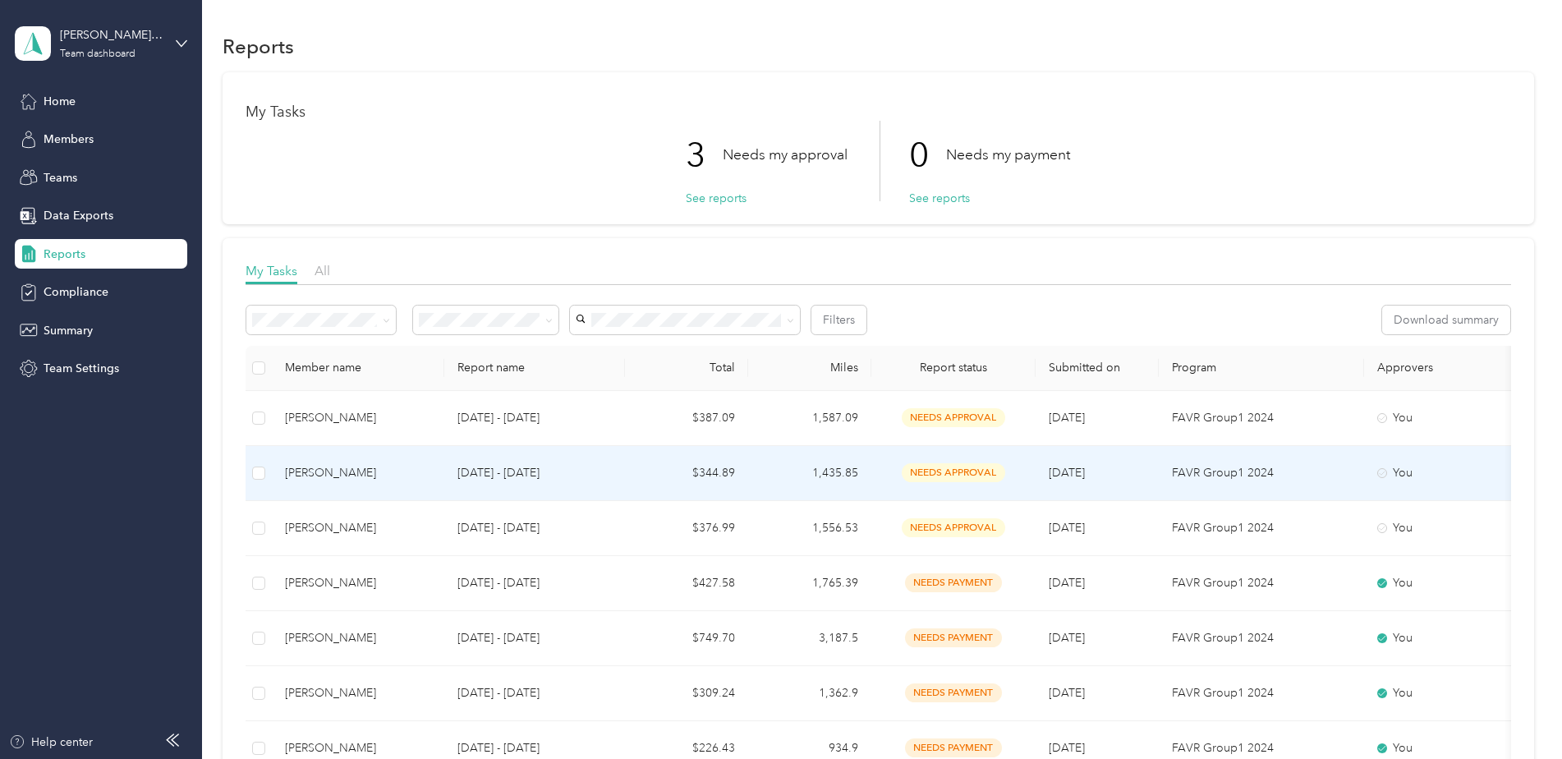
click at [677, 469] on td "$344.89" at bounding box center [686, 473] width 123 height 55
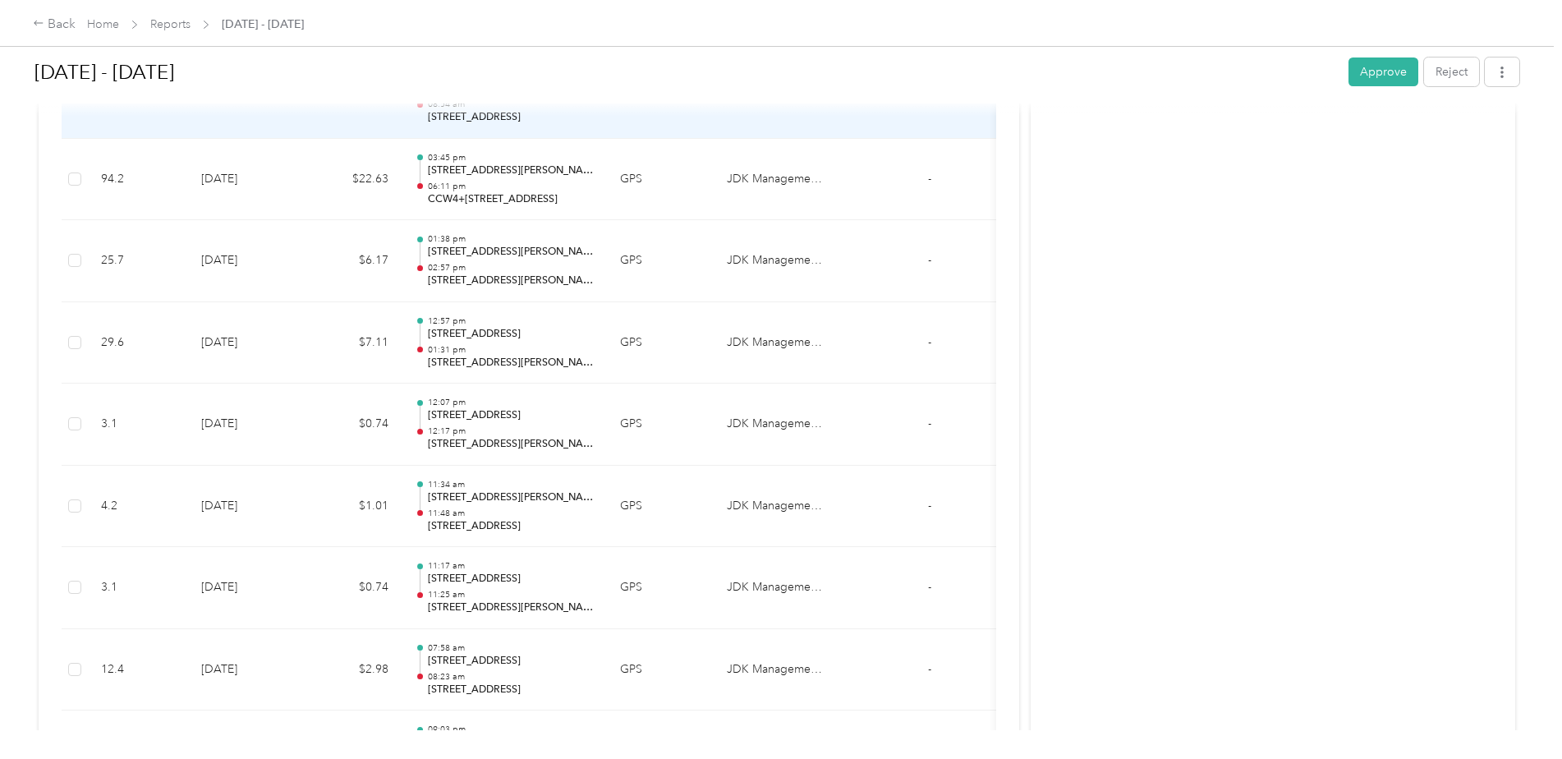
scroll to position [2463, 0]
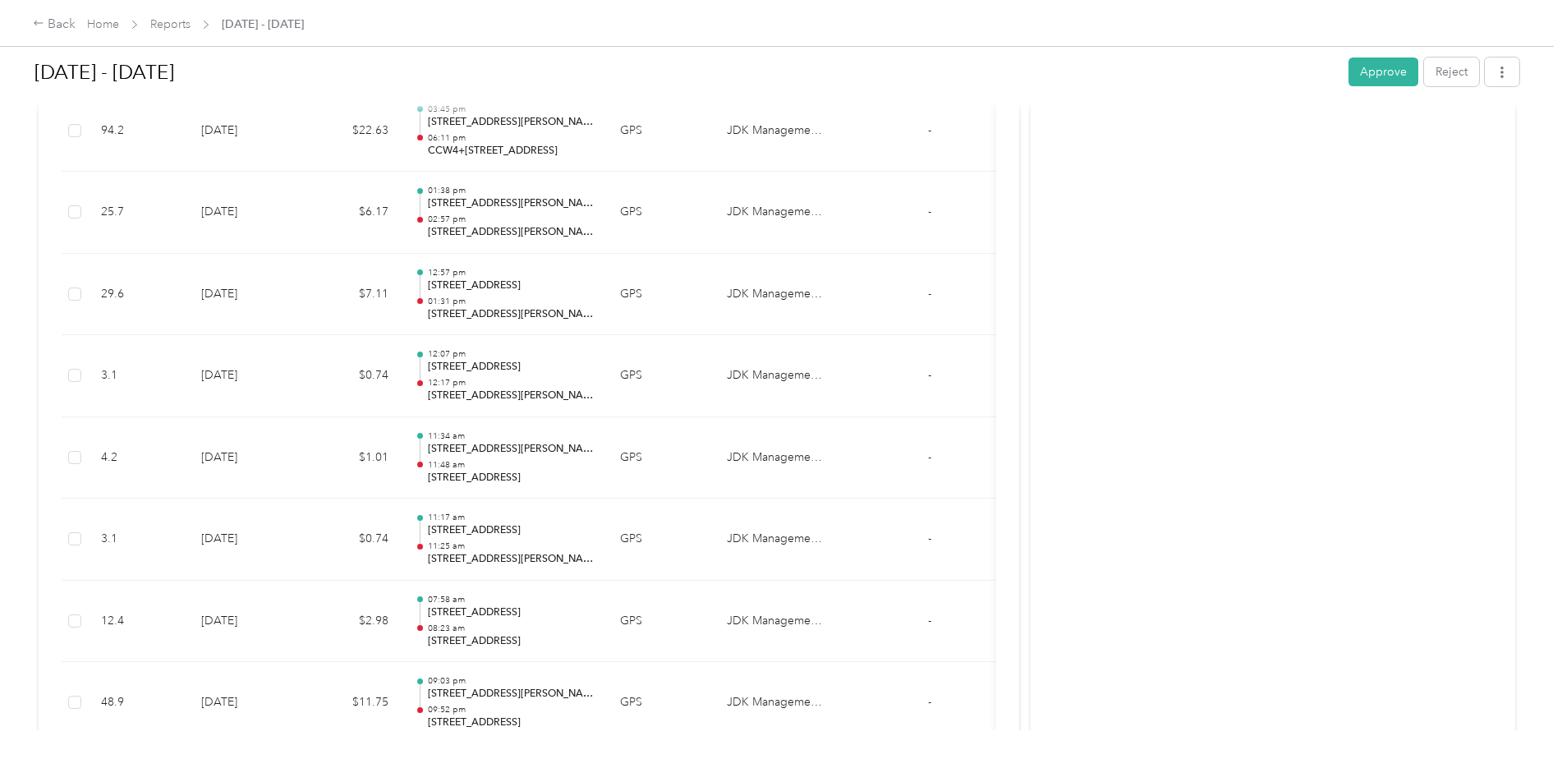
click at [1388, 73] on button "Approve" at bounding box center [1383, 71] width 70 height 29
click at [149, 15] on div "Back Home Reports [DATE] - [DATE]" at bounding box center [168, 25] width 271 height 20
click at [167, 21] on link "Reports" at bounding box center [170, 24] width 40 height 14
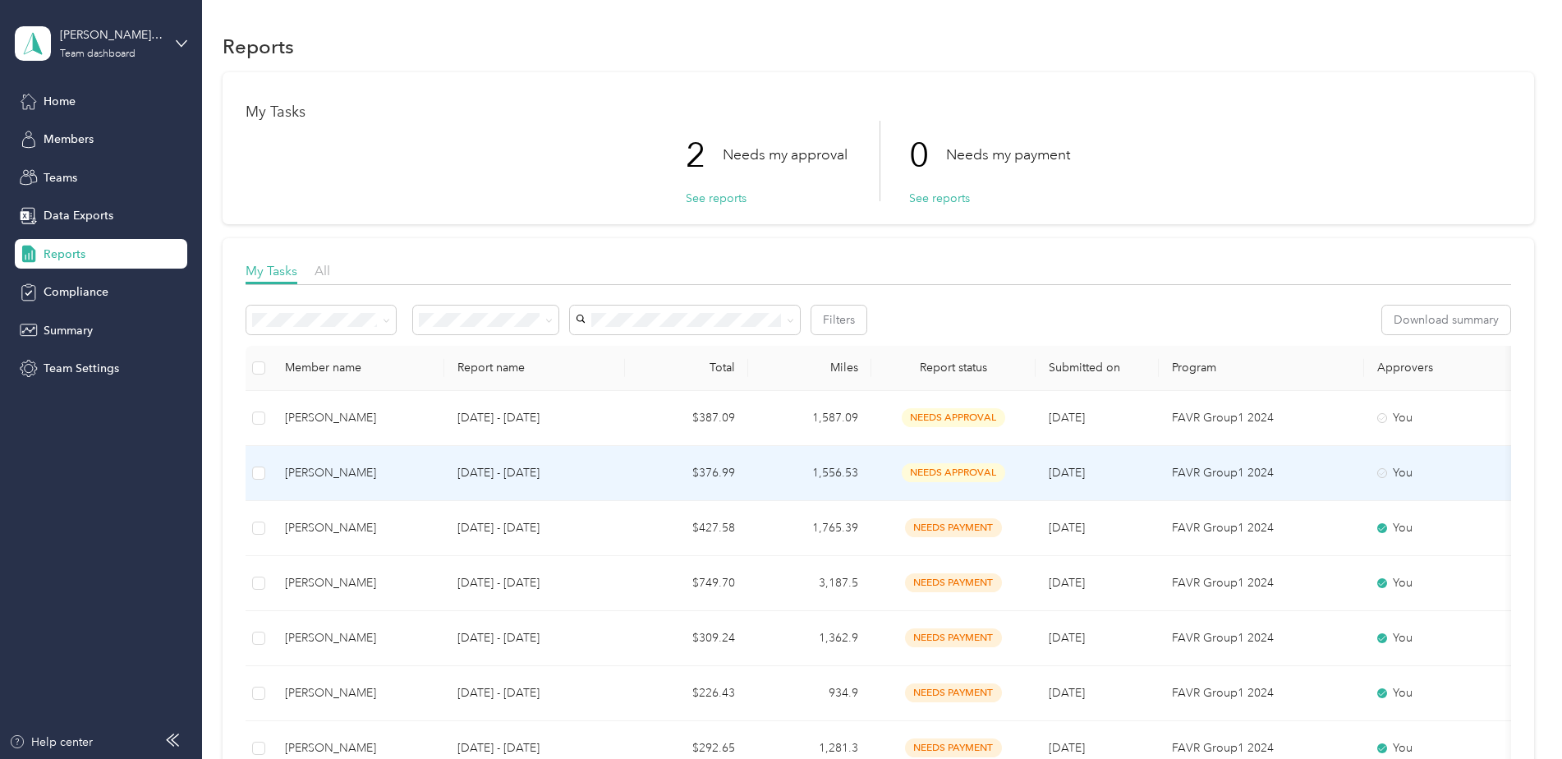
click at [517, 454] on td "[DATE] - [DATE]" at bounding box center [534, 473] width 181 height 55
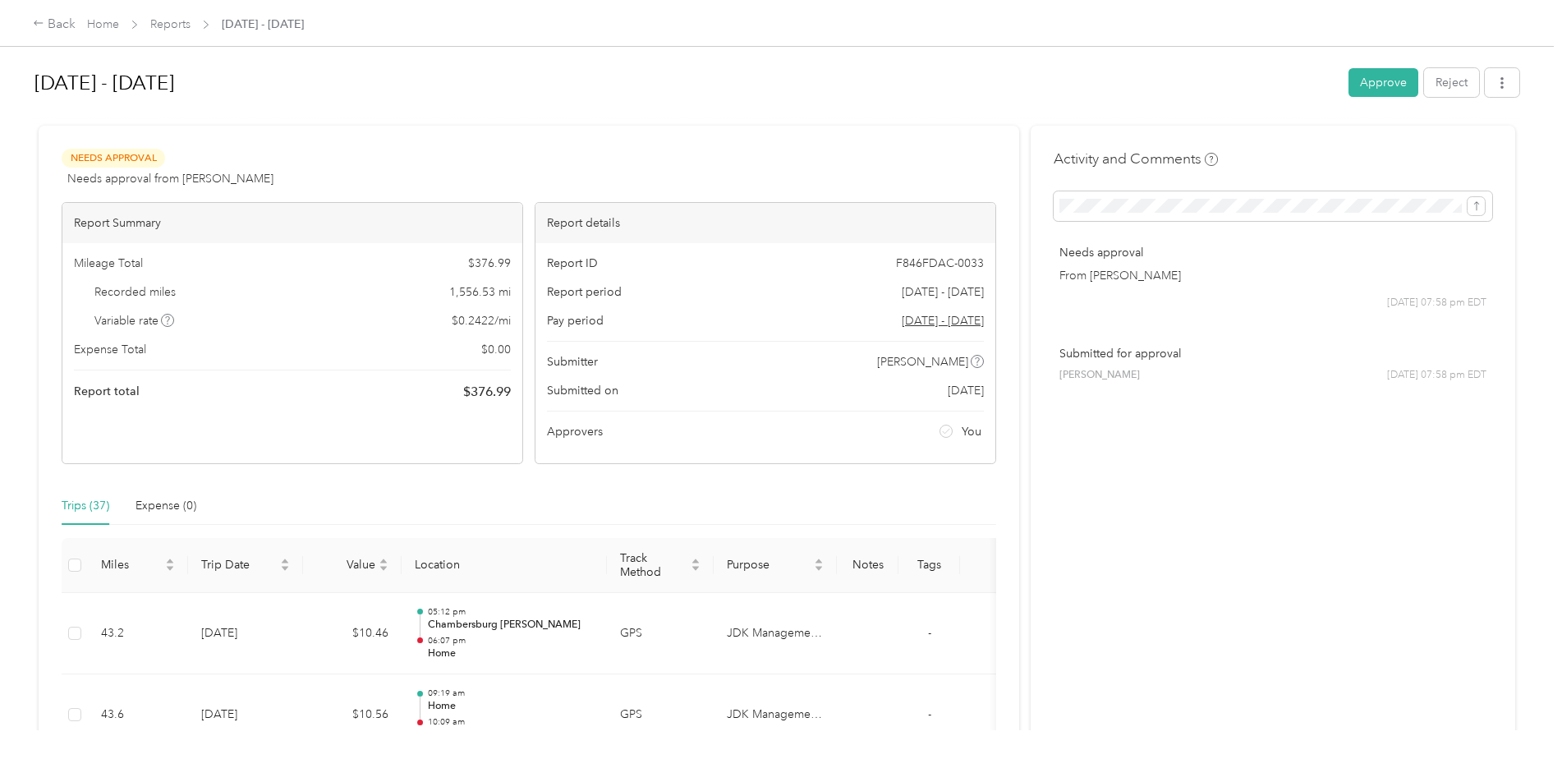
click at [1386, 81] on button "Approve" at bounding box center [1383, 82] width 70 height 29
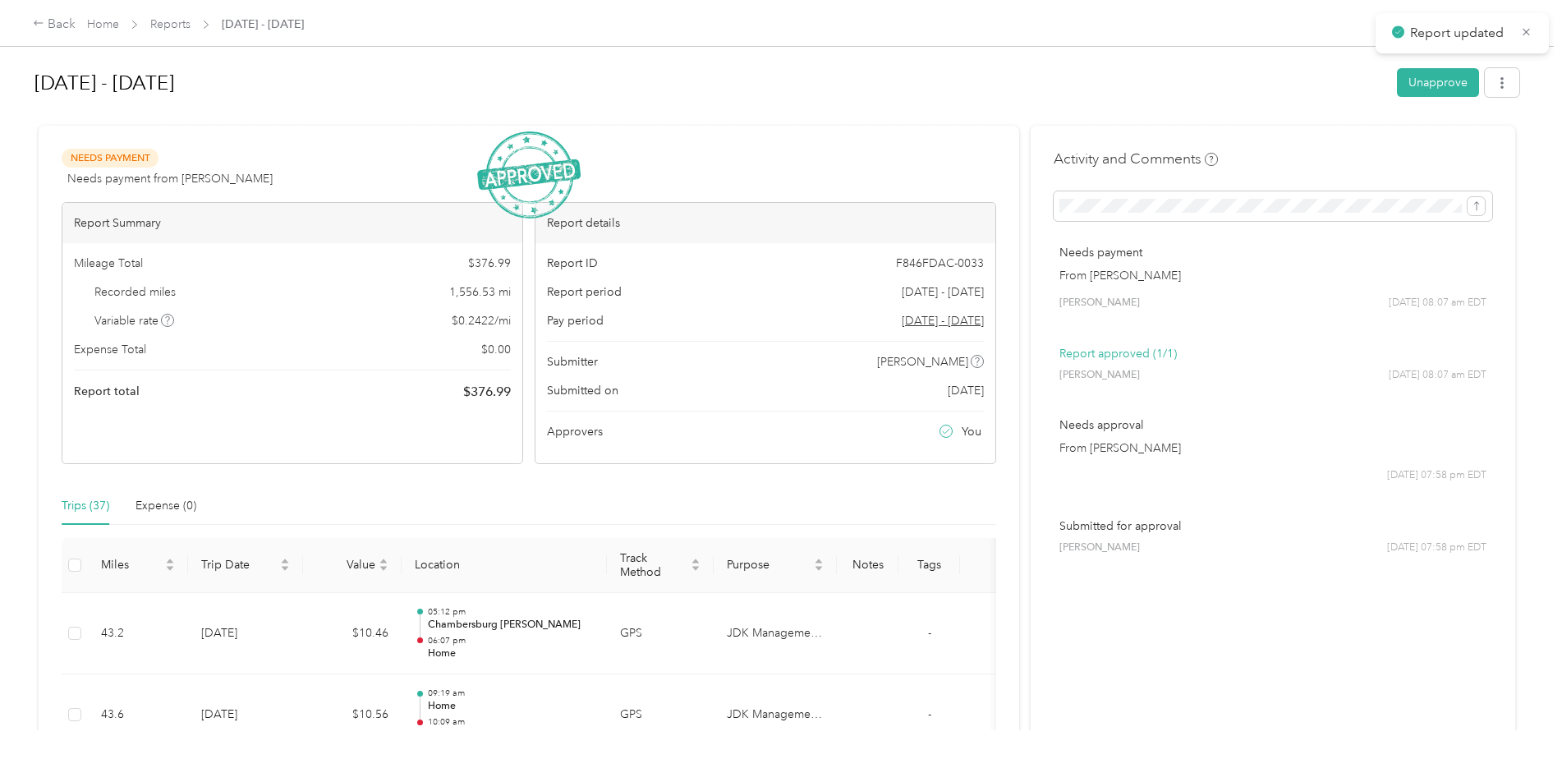
click at [176, 25] on link "Reports" at bounding box center [170, 24] width 40 height 14
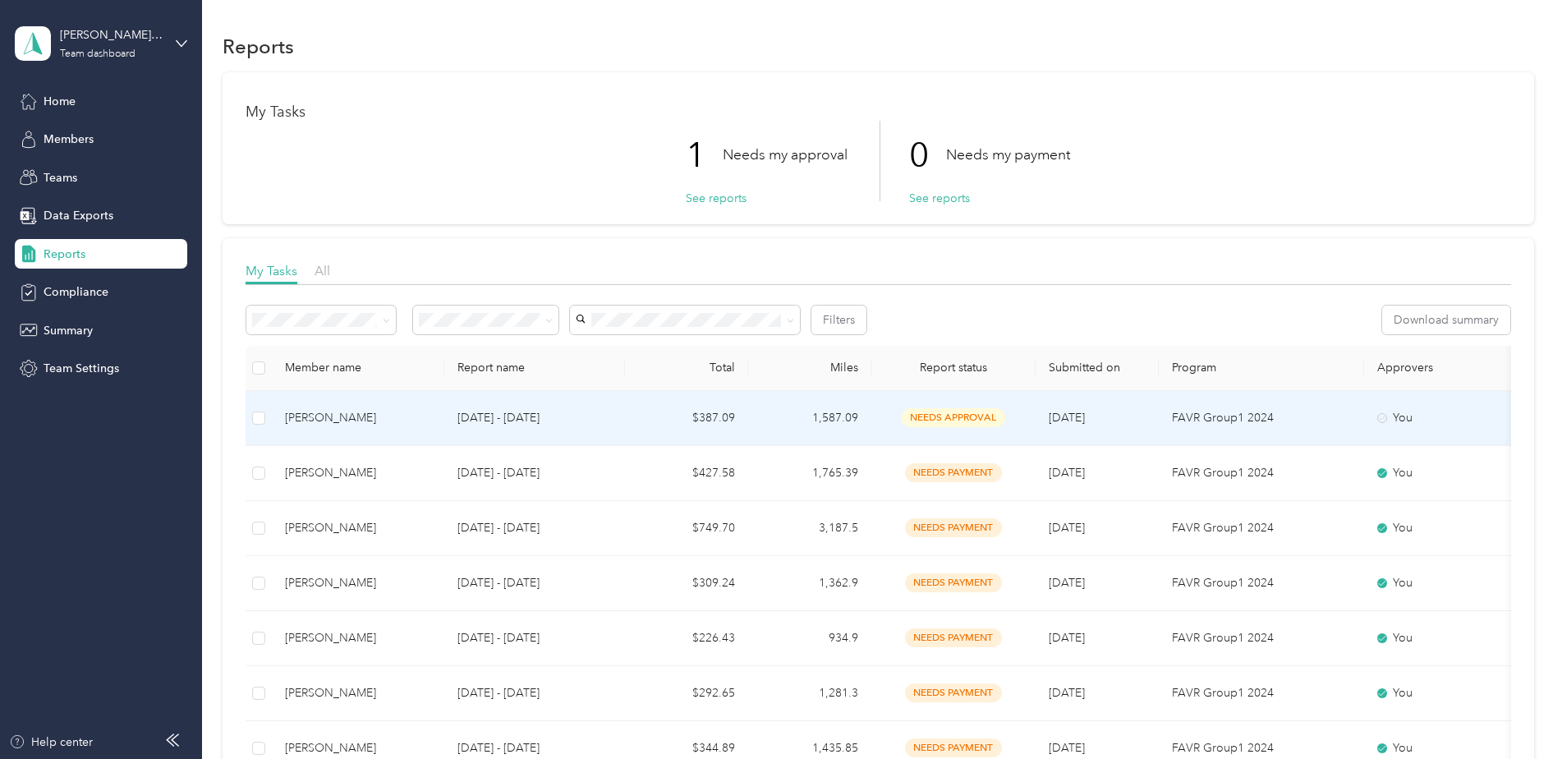
click at [565, 418] on p "[DATE] - [DATE]" at bounding box center [534, 418] width 154 height 18
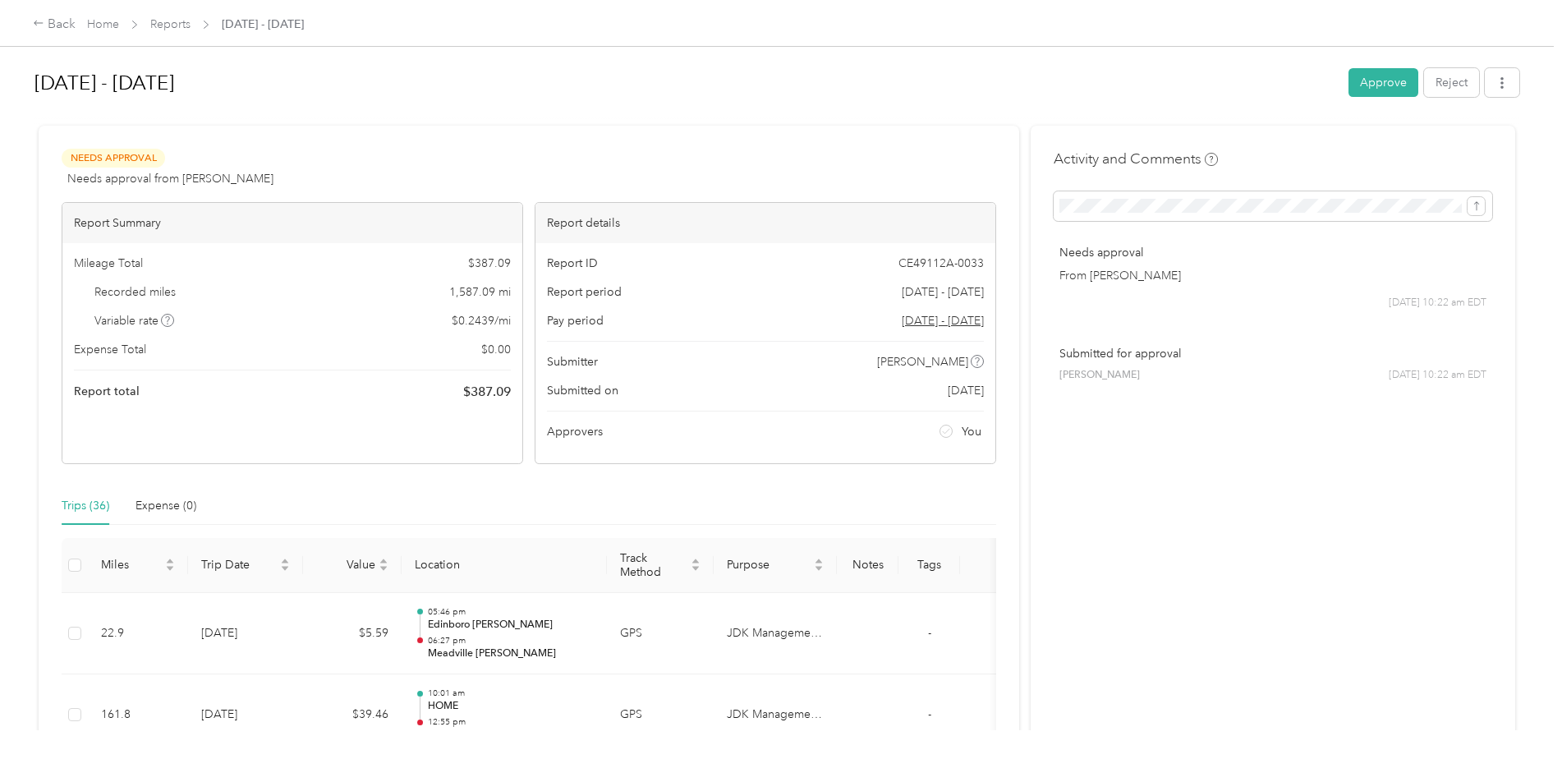
click at [1400, 69] on button "Approve" at bounding box center [1383, 82] width 70 height 29
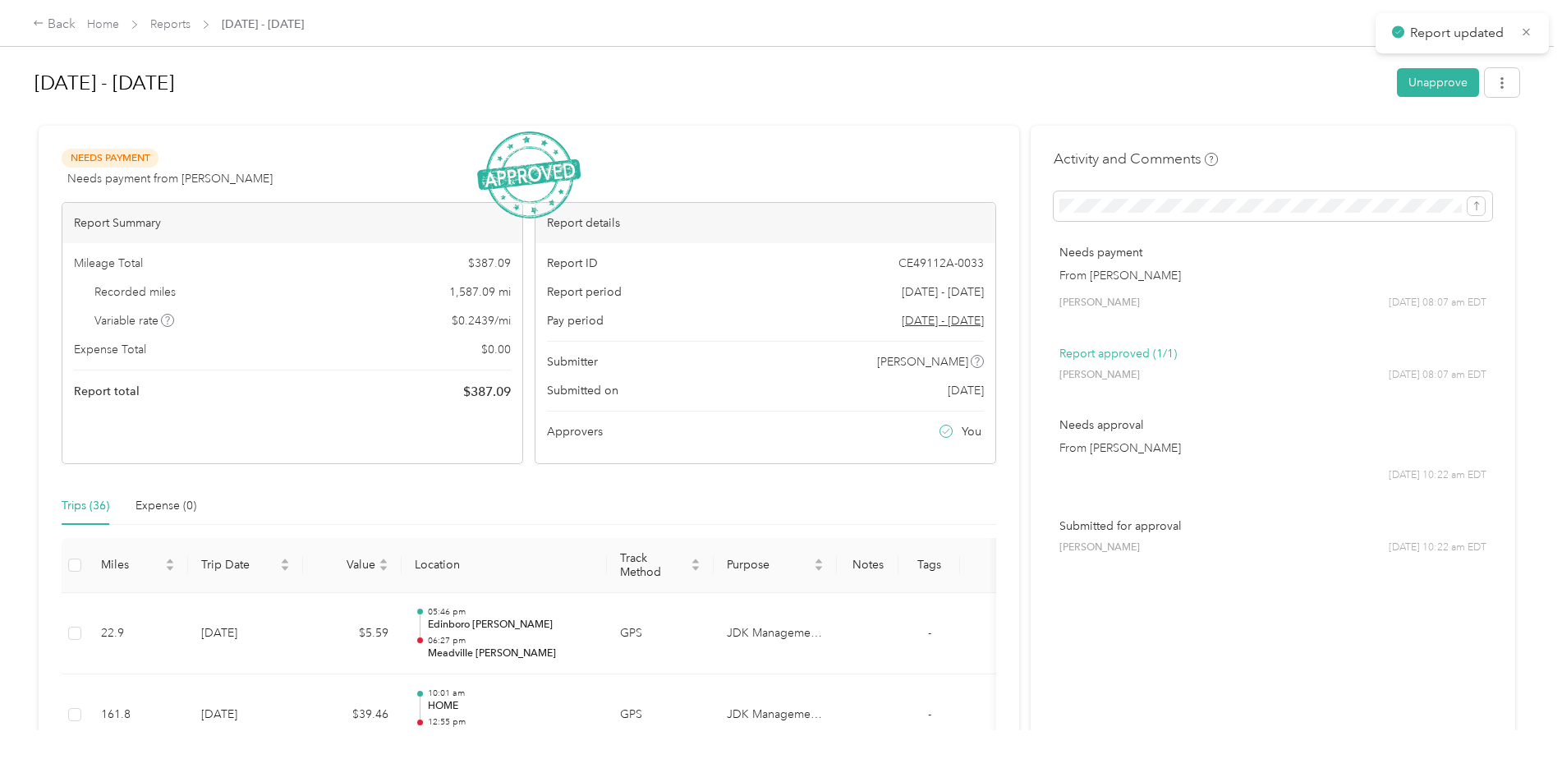
click at [172, 25] on link "Reports" at bounding box center [170, 24] width 40 height 14
